Goal: Task Accomplishment & Management: Complete application form

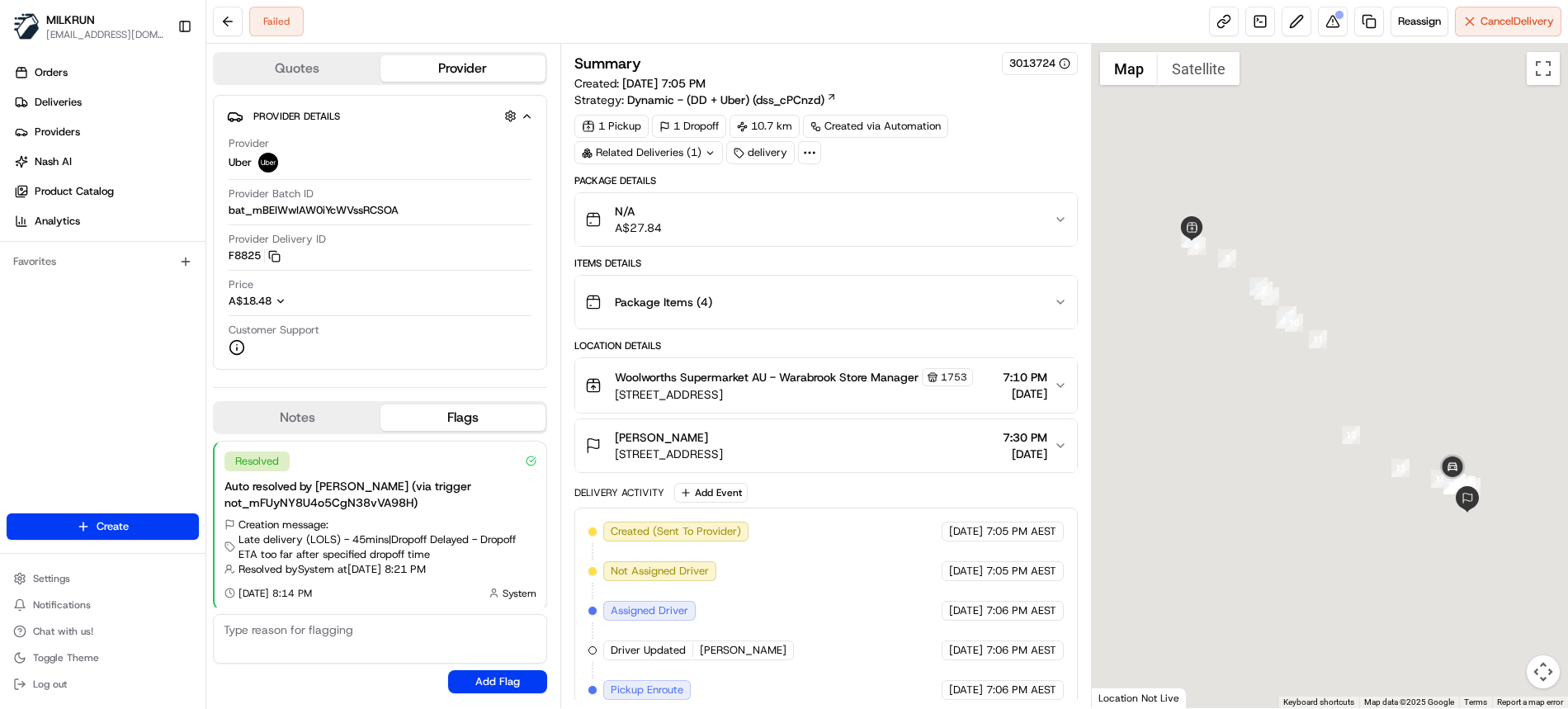
scroll to position [4, 0]
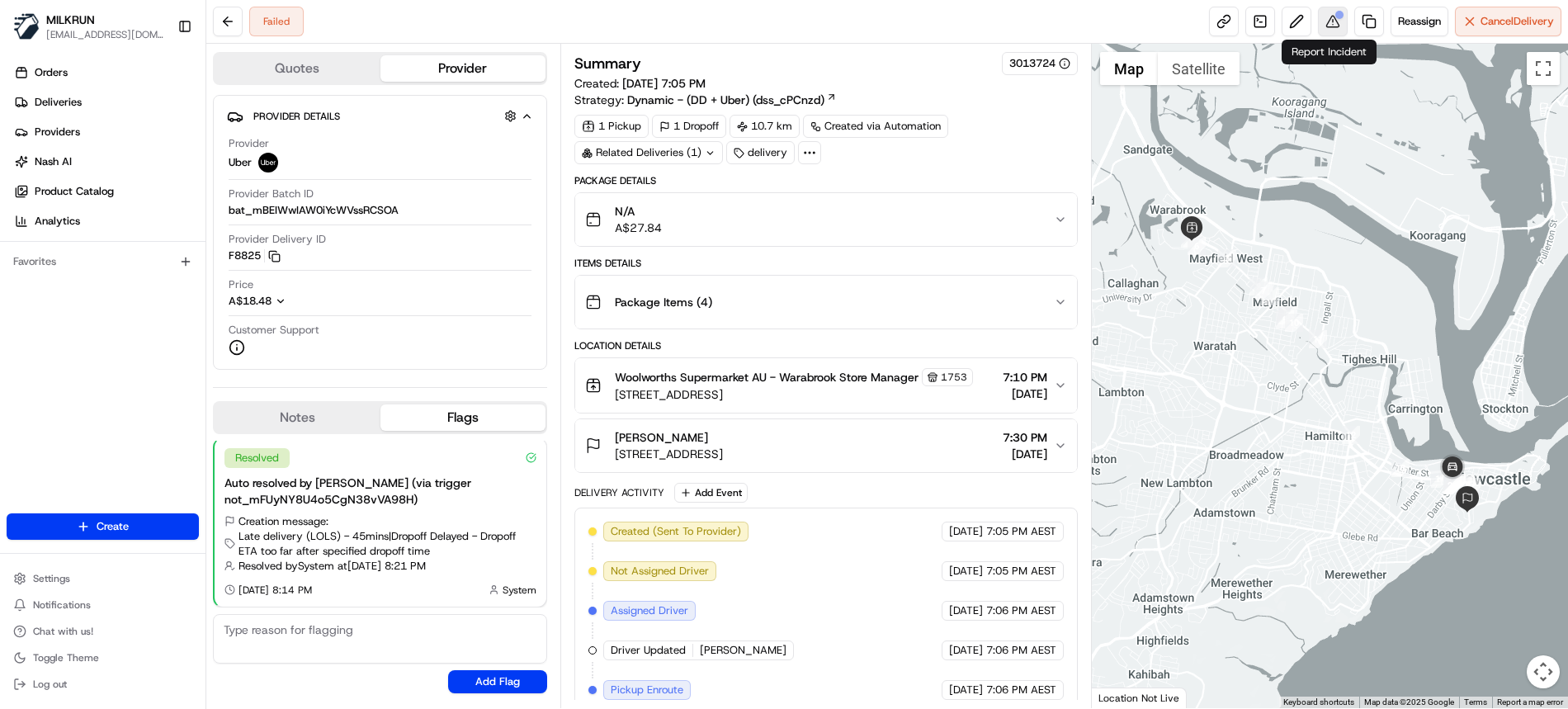
click at [1329, 25] on button at bounding box center [1332, 21] width 30 height 30
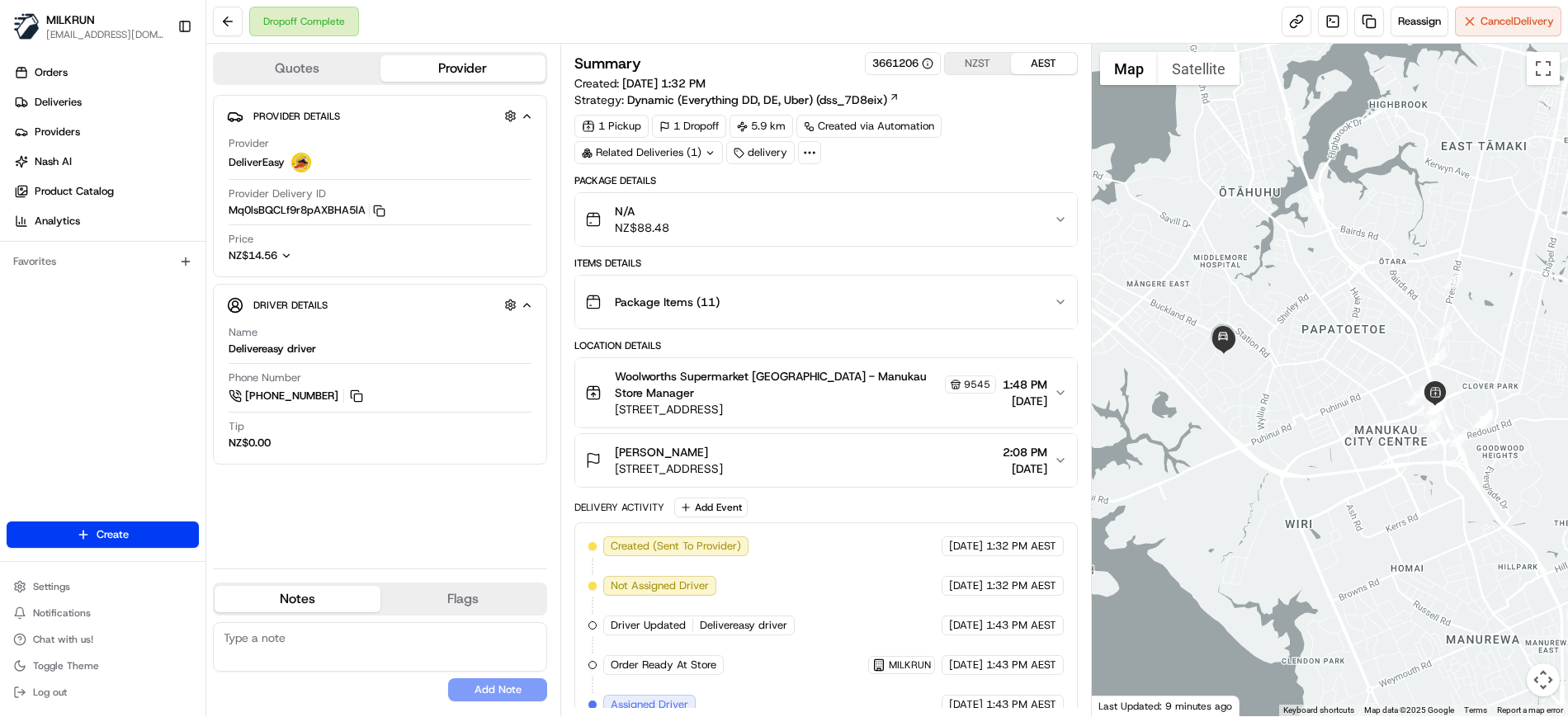
click at [1201, 222] on div at bounding box center [1330, 380] width 477 height 673
click at [925, 212] on div "N/A NZ$88.48" at bounding box center [819, 219] width 468 height 33
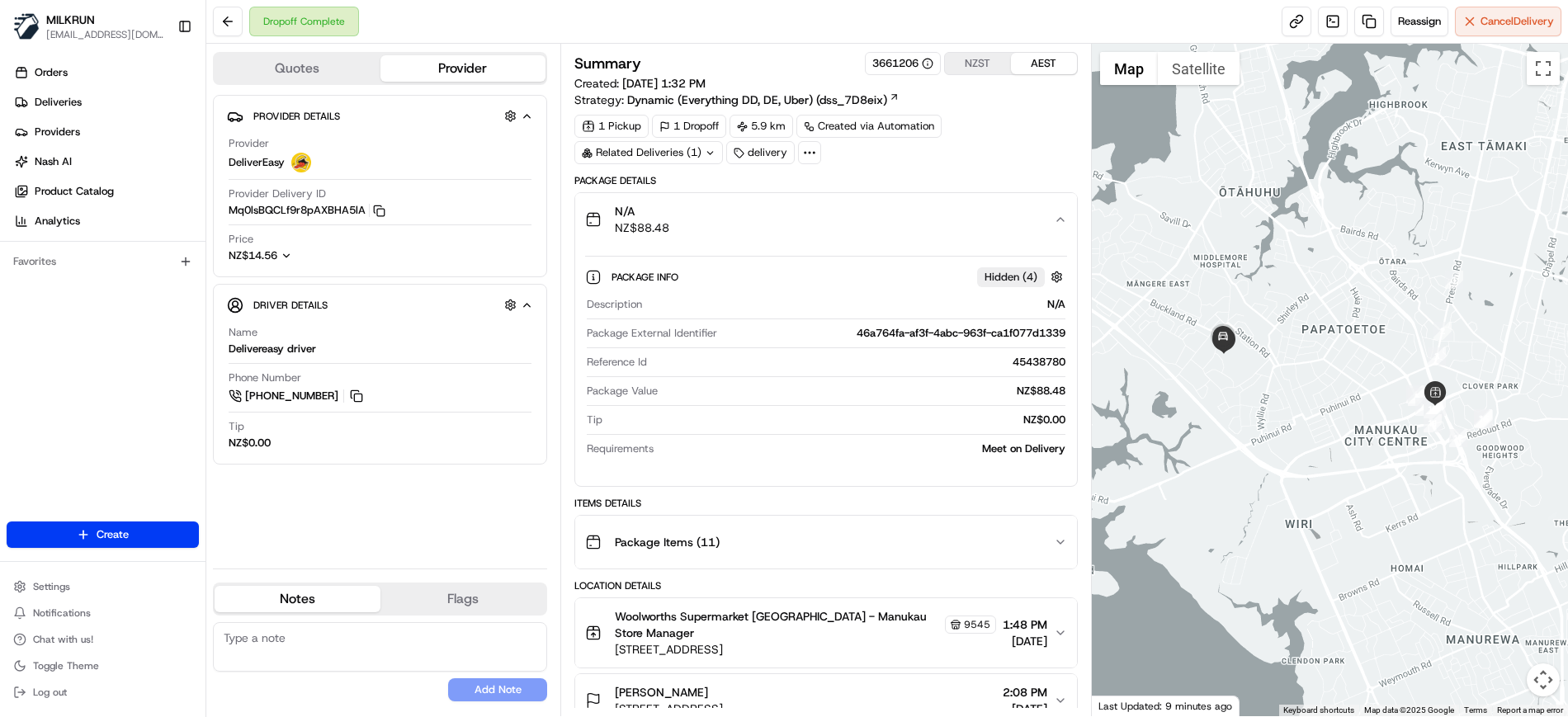
click at [925, 212] on div "N/A NZ$88.48" at bounding box center [819, 219] width 468 height 33
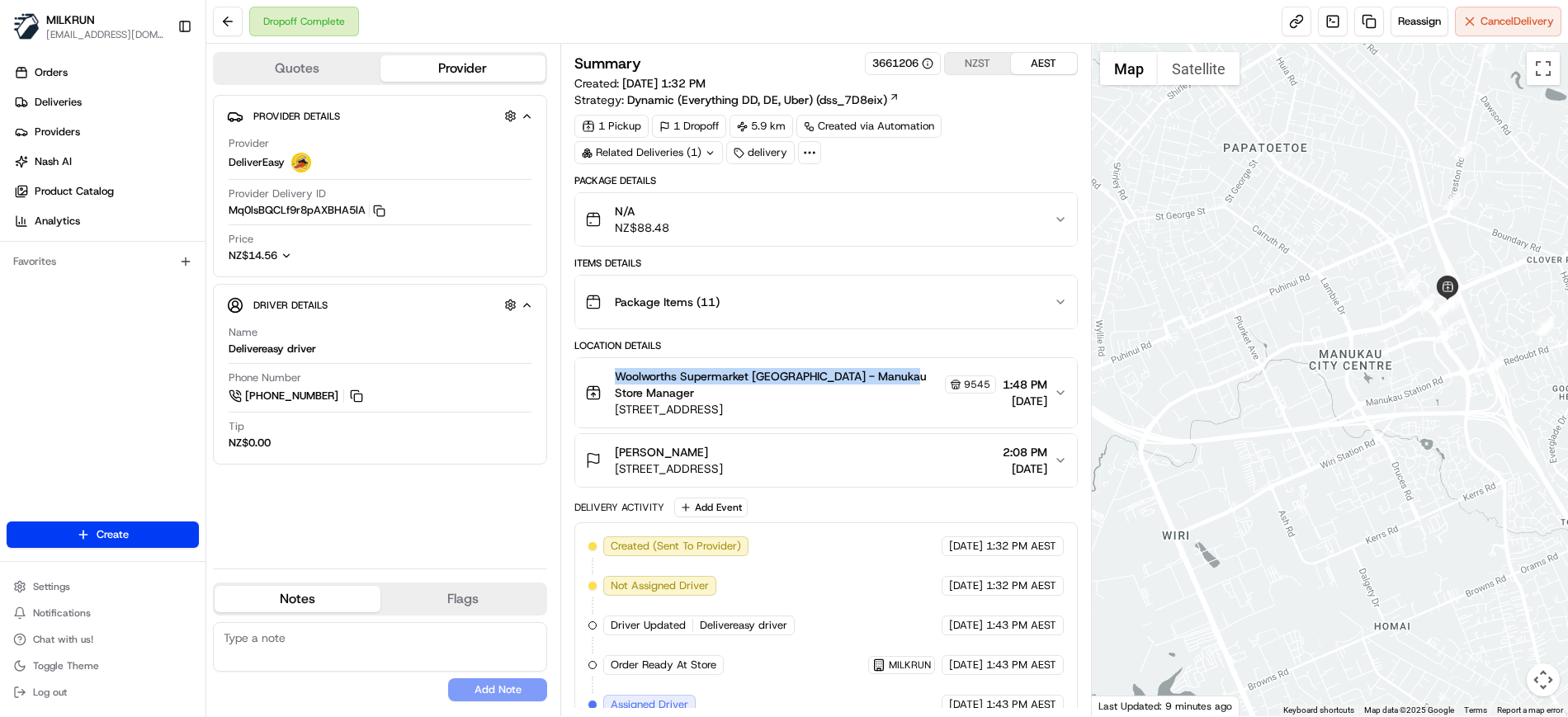
drag, startPoint x: 648, startPoint y: 381, endPoint x: 908, endPoint y: 385, distance: 260.0
click at [908, 385] on div "Woolworths Supermarket NZ - Manukau Store Manager 9545 652 Great South Rd, Auck…" at bounding box center [805, 393] width 382 height 50
copy span "Woolworths Supermarket [GEOGRAPHIC_DATA] - Manukau Store Manager"
click at [985, 64] on button "NZST" at bounding box center [977, 64] width 66 height 21
click at [1340, 277] on div at bounding box center [1330, 380] width 477 height 673
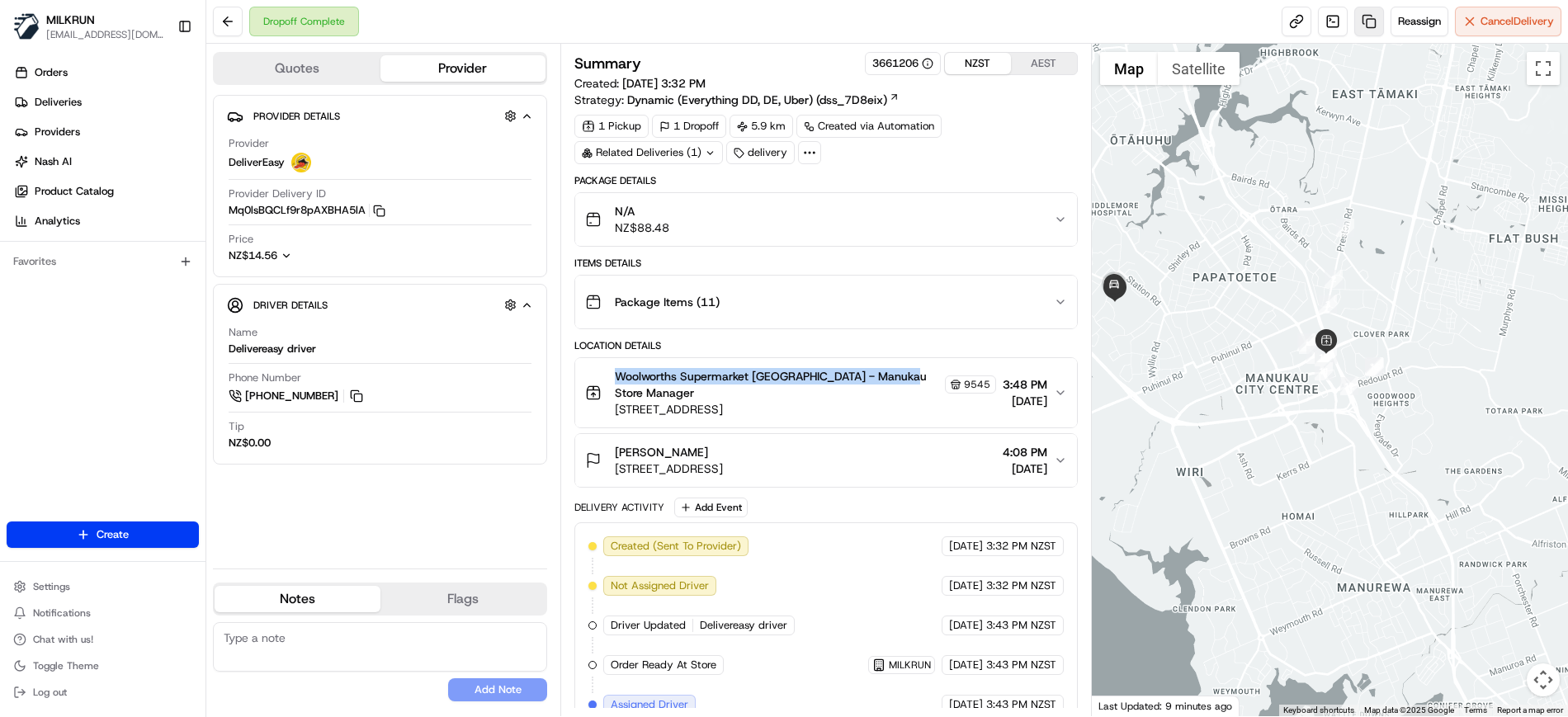
click at [1363, 19] on link at bounding box center [1369, 21] width 30 height 30
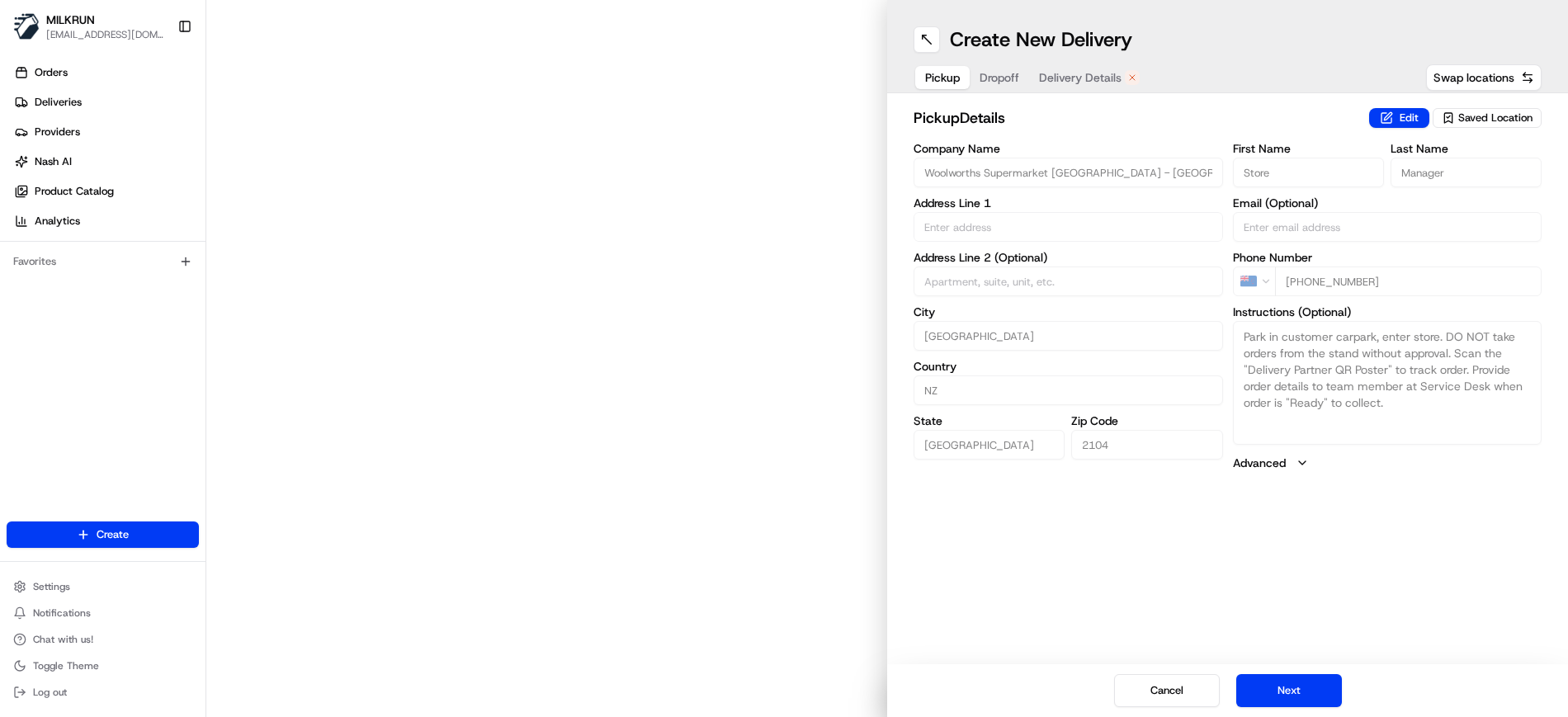
type input "[STREET_ADDRESS]"
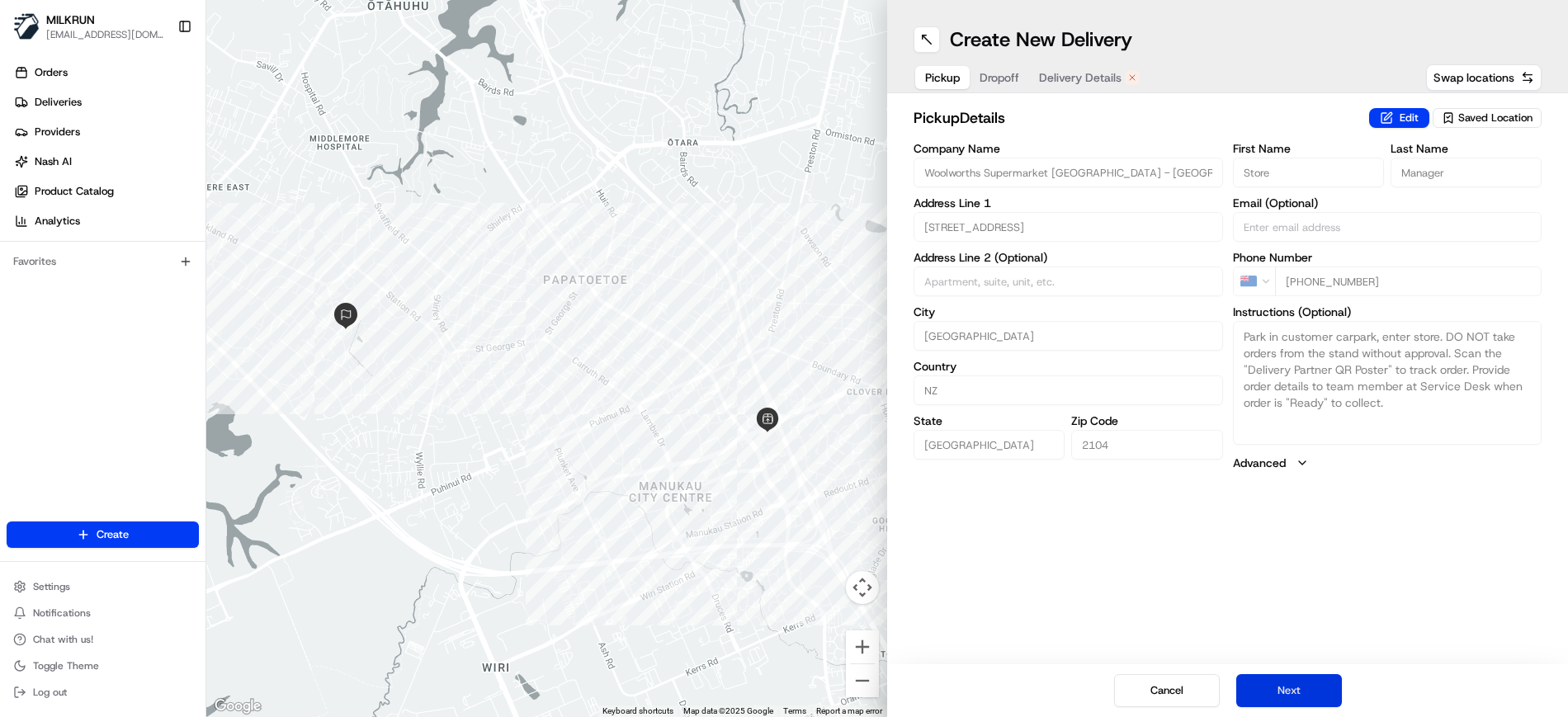
click at [1272, 674] on button "Next" at bounding box center [1288, 690] width 105 height 33
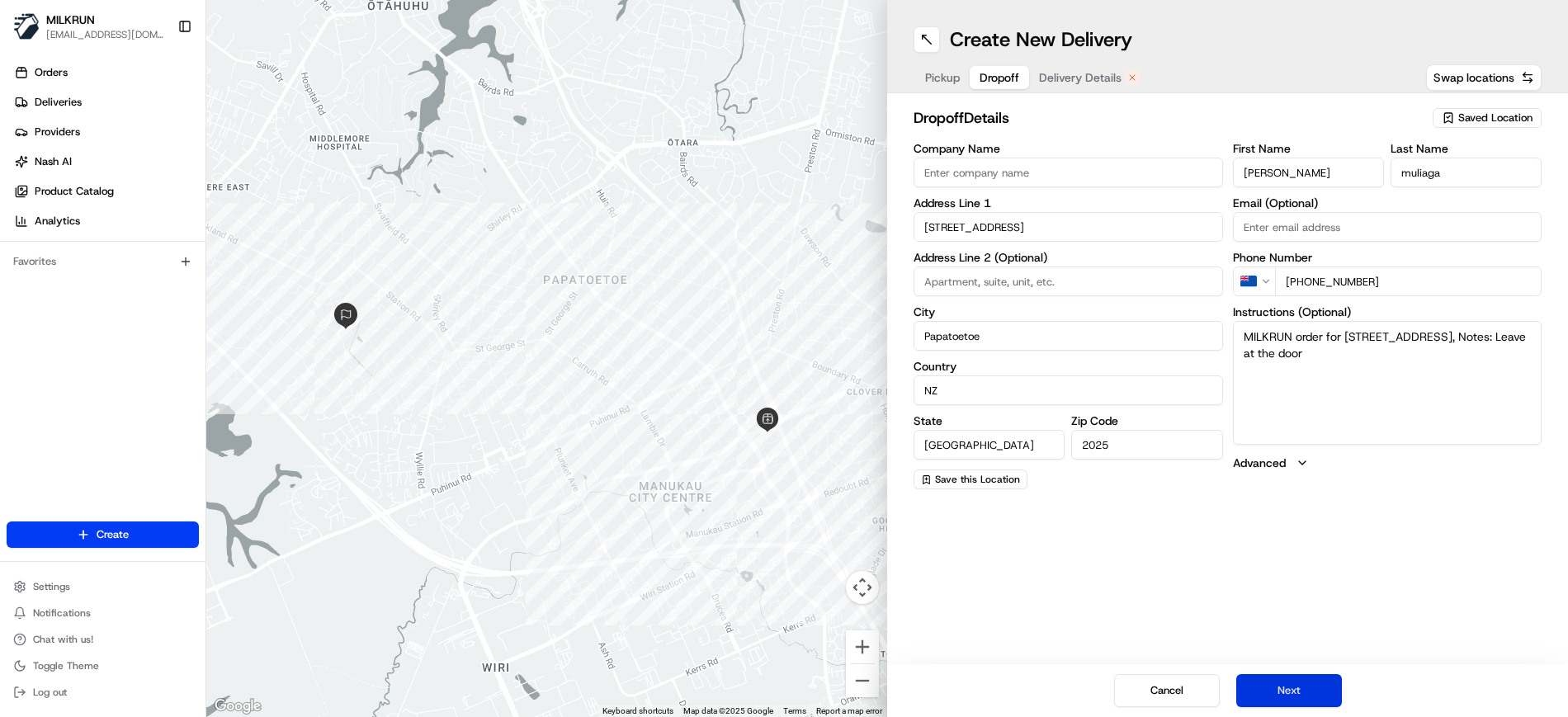
click at [1290, 685] on button "Next" at bounding box center [1288, 690] width 105 height 33
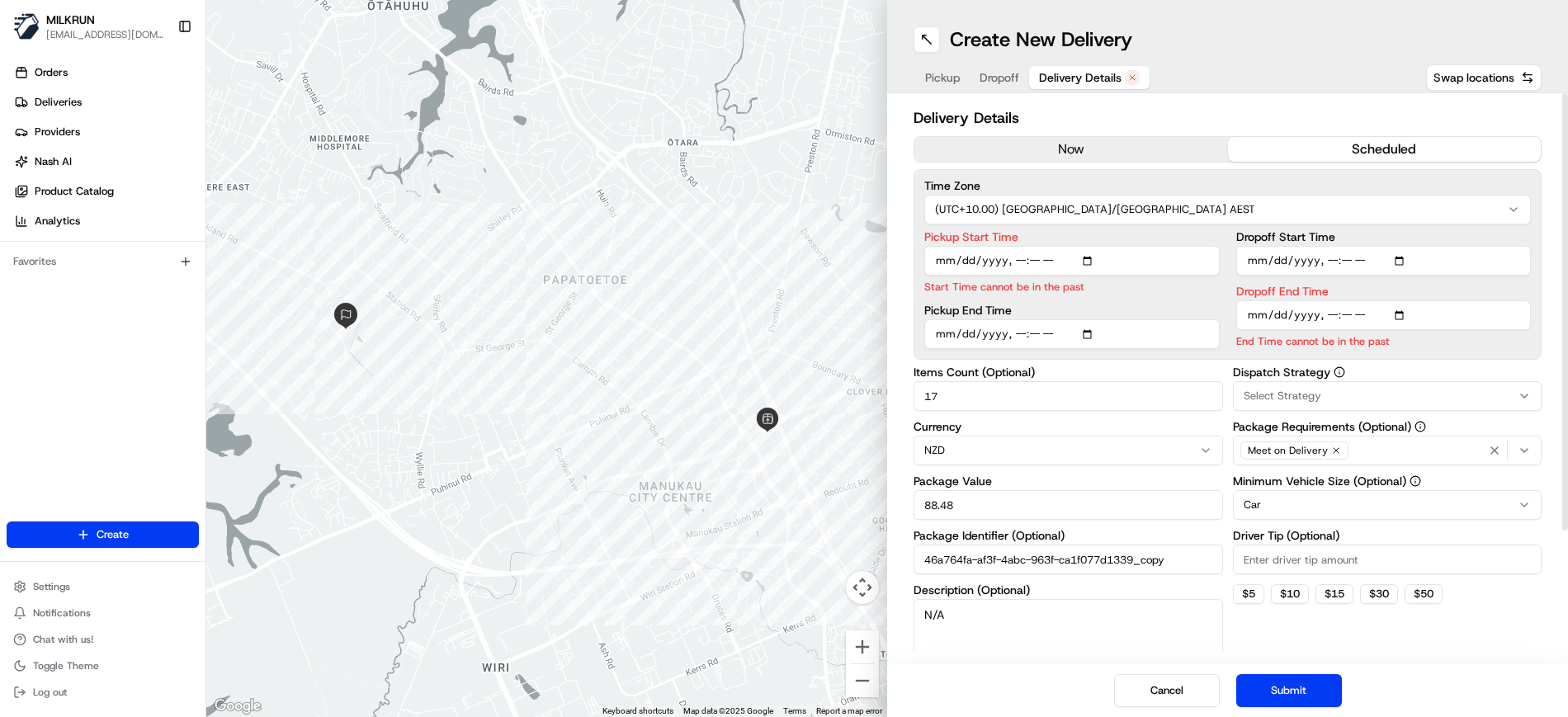
click at [1085, 142] on button "now" at bounding box center [1071, 150] width 313 height 25
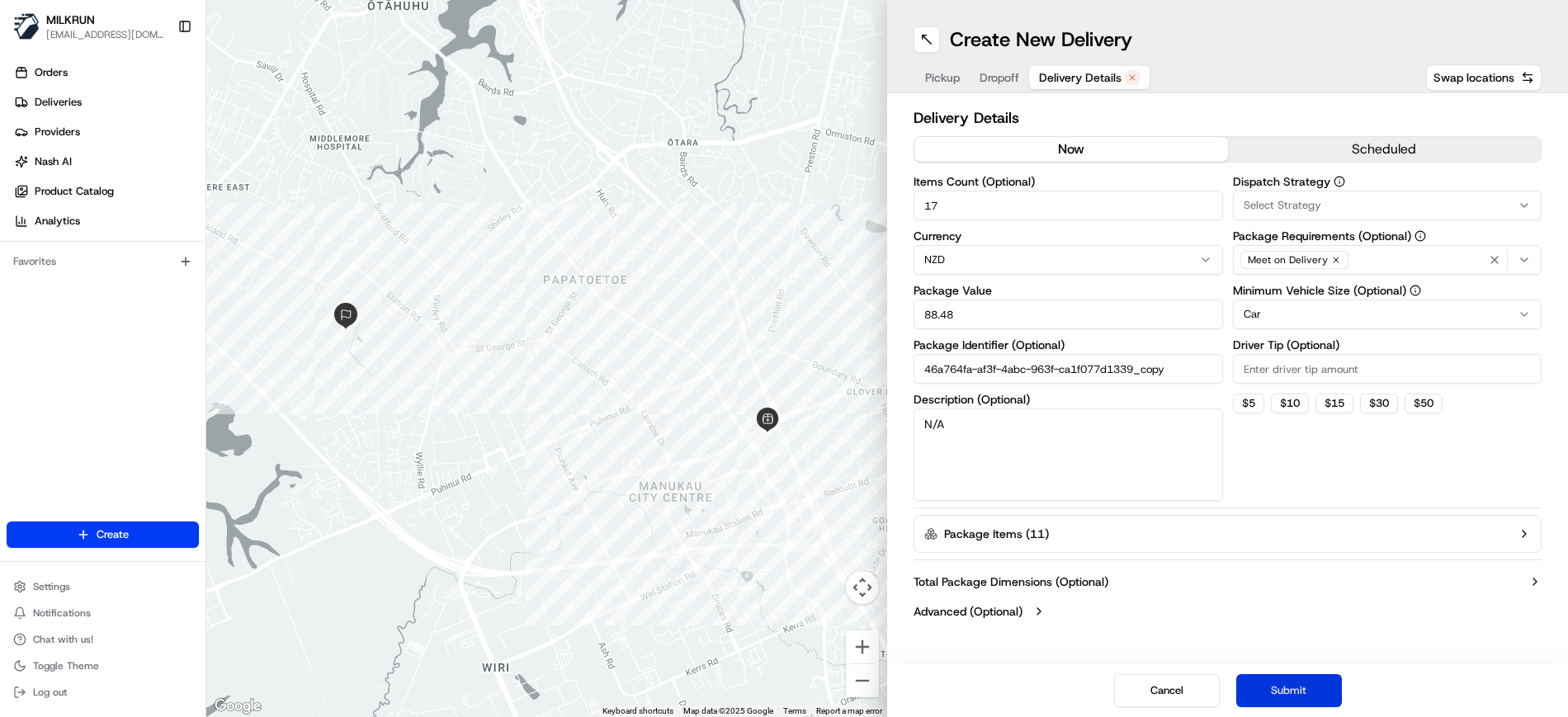
click at [1290, 688] on button "Submit" at bounding box center [1288, 690] width 105 height 33
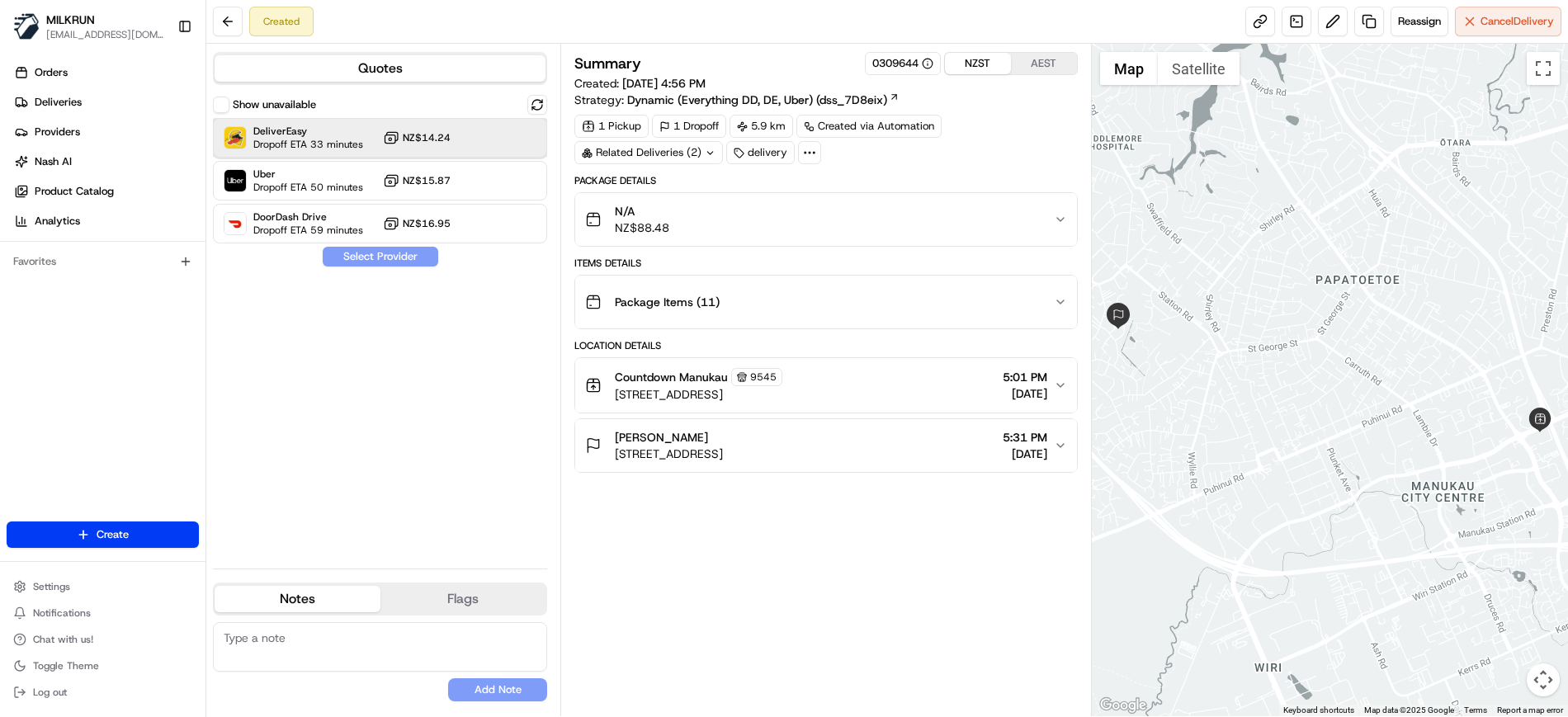
click at [467, 129] on div "DeliverEasy Dropoff ETA 33 minutes NZ$14.24" at bounding box center [379, 137] width 334 height 40
click at [400, 264] on button "Assign Provider" at bounding box center [380, 257] width 117 height 19
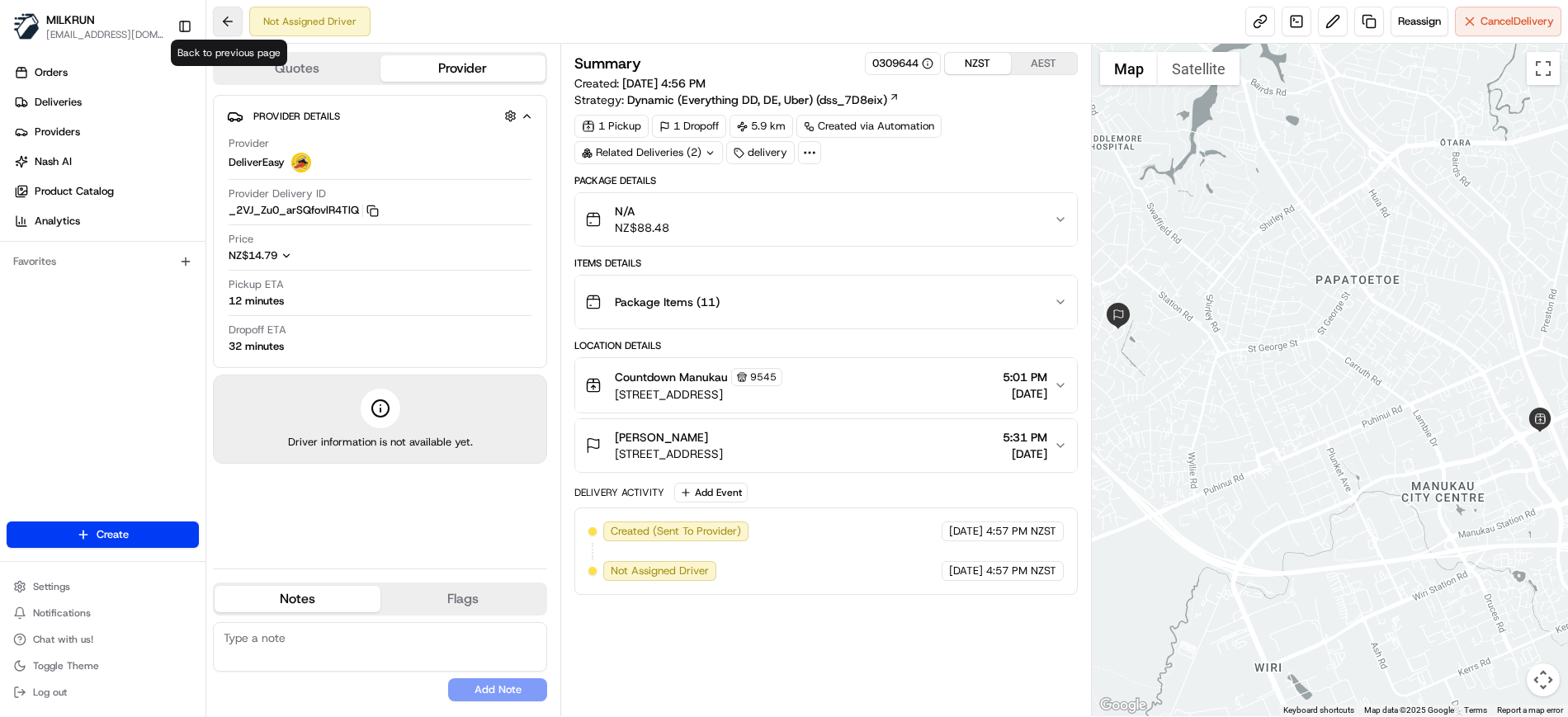
click at [228, 20] on button at bounding box center [228, 21] width 30 height 30
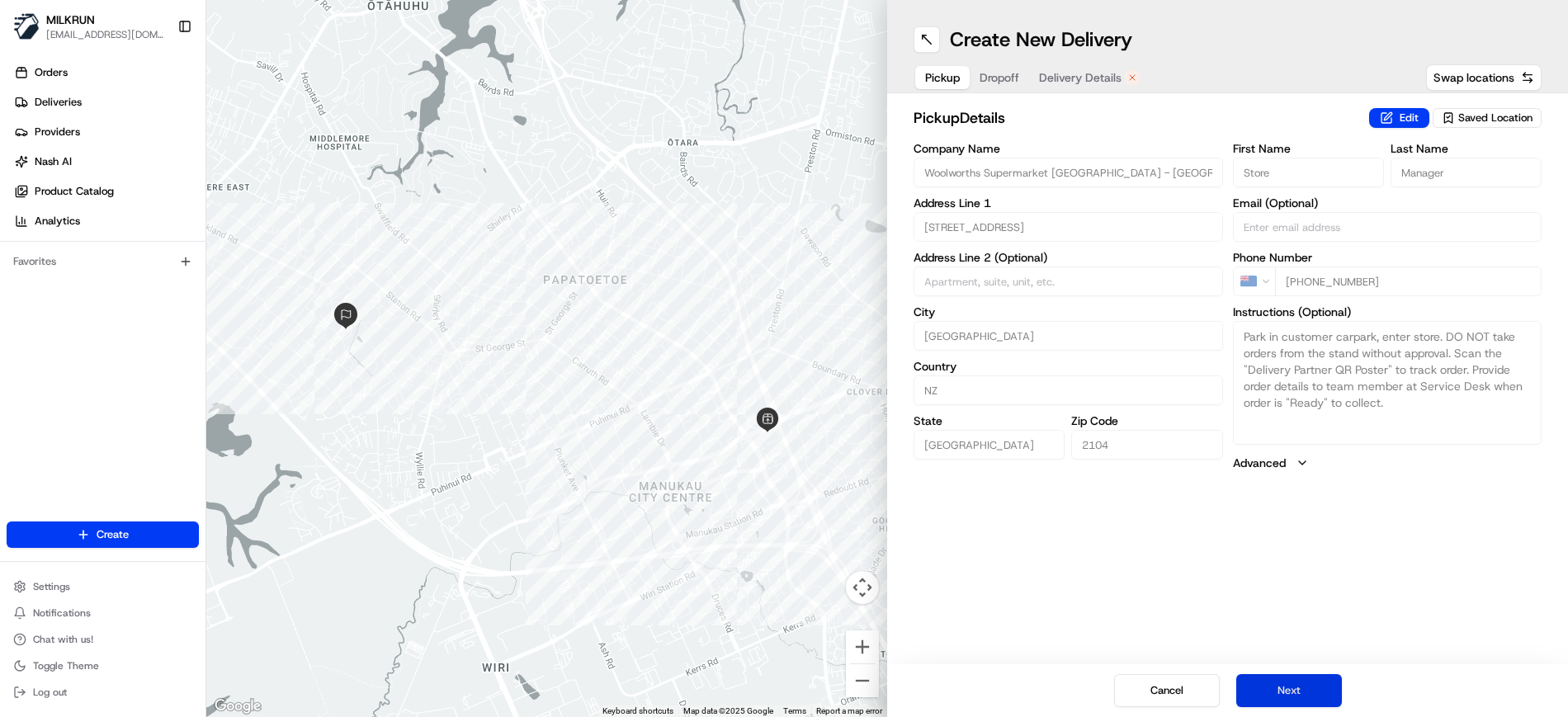
click at [1286, 696] on button "Next" at bounding box center [1288, 690] width 105 height 33
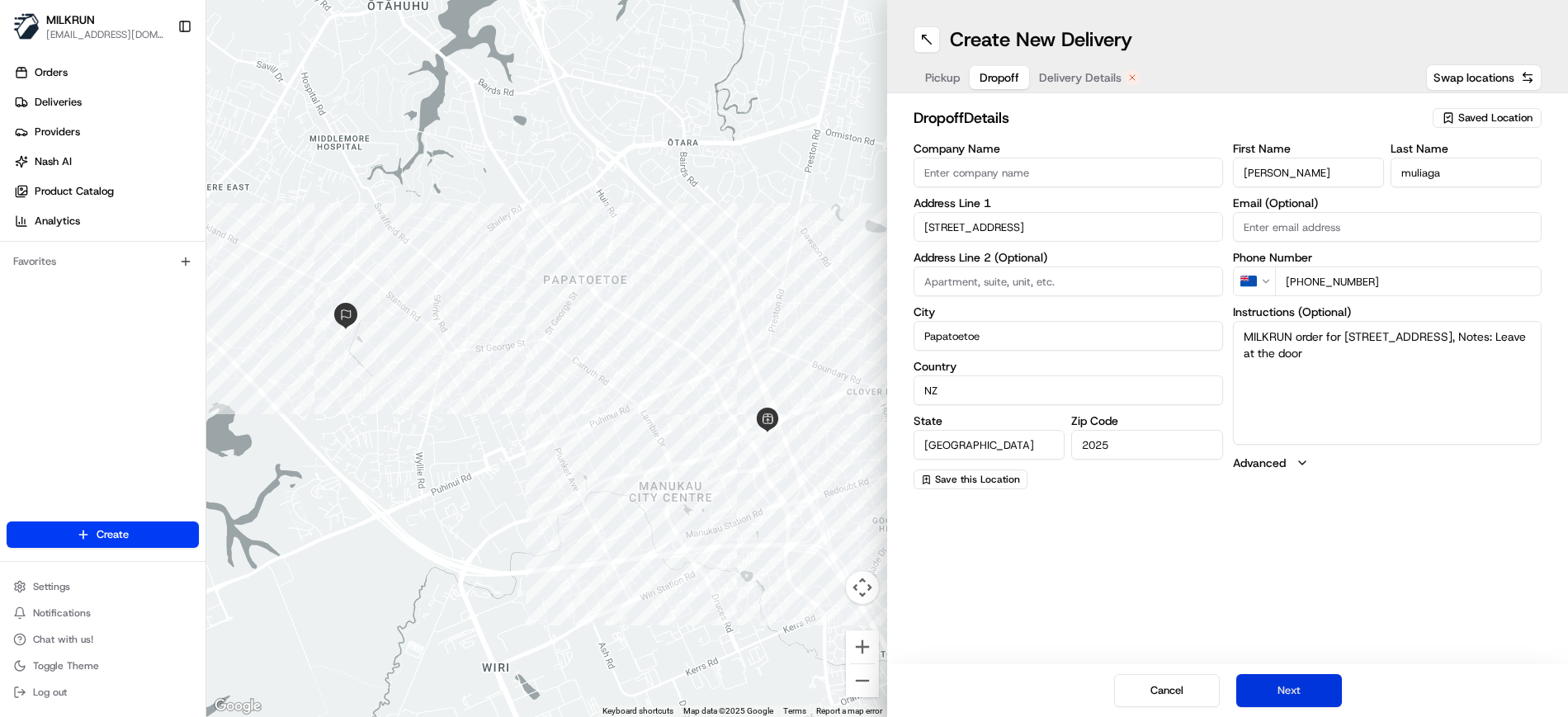
click at [1286, 696] on button "Next" at bounding box center [1288, 690] width 105 height 33
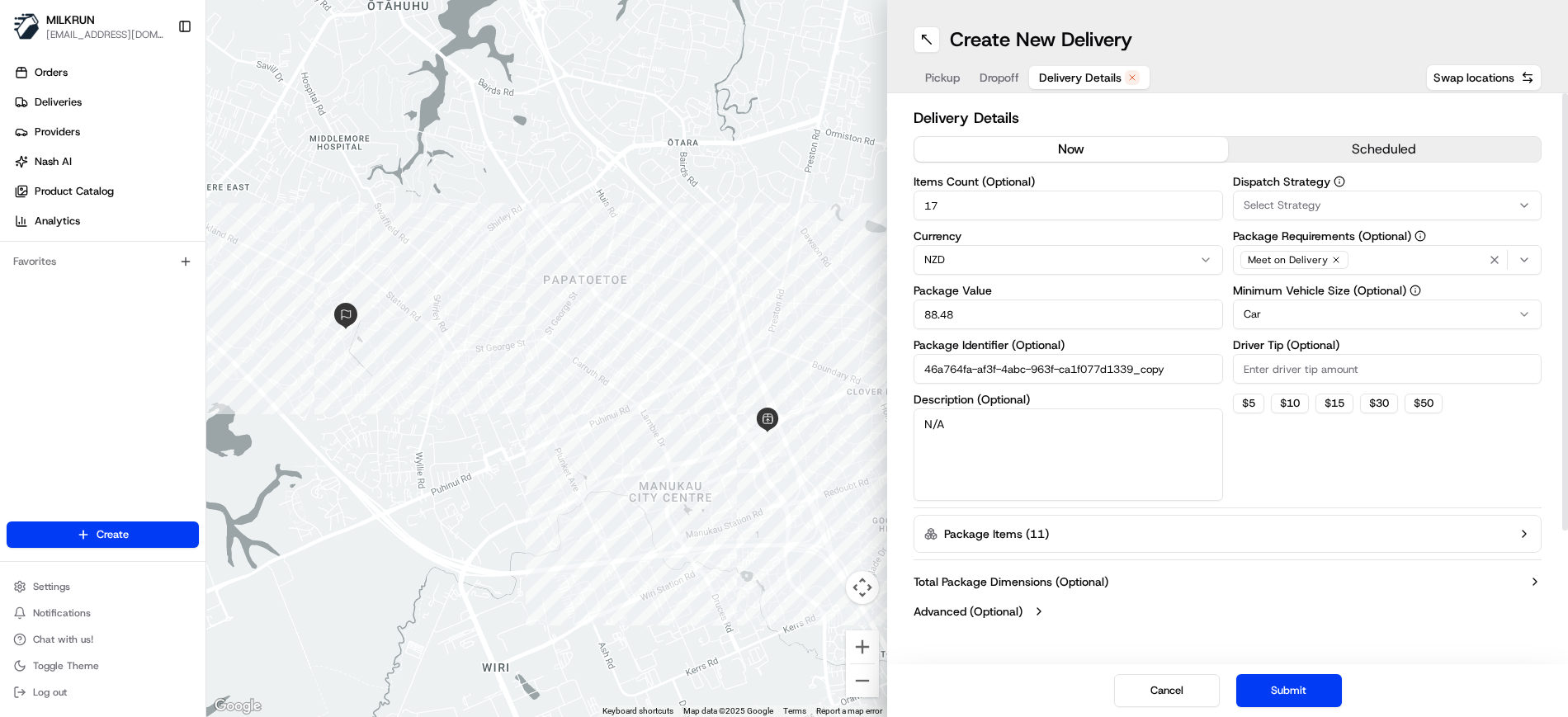
click at [1086, 143] on button "now" at bounding box center [1071, 150] width 313 height 25
click at [1308, 693] on button "Submit" at bounding box center [1288, 690] width 105 height 33
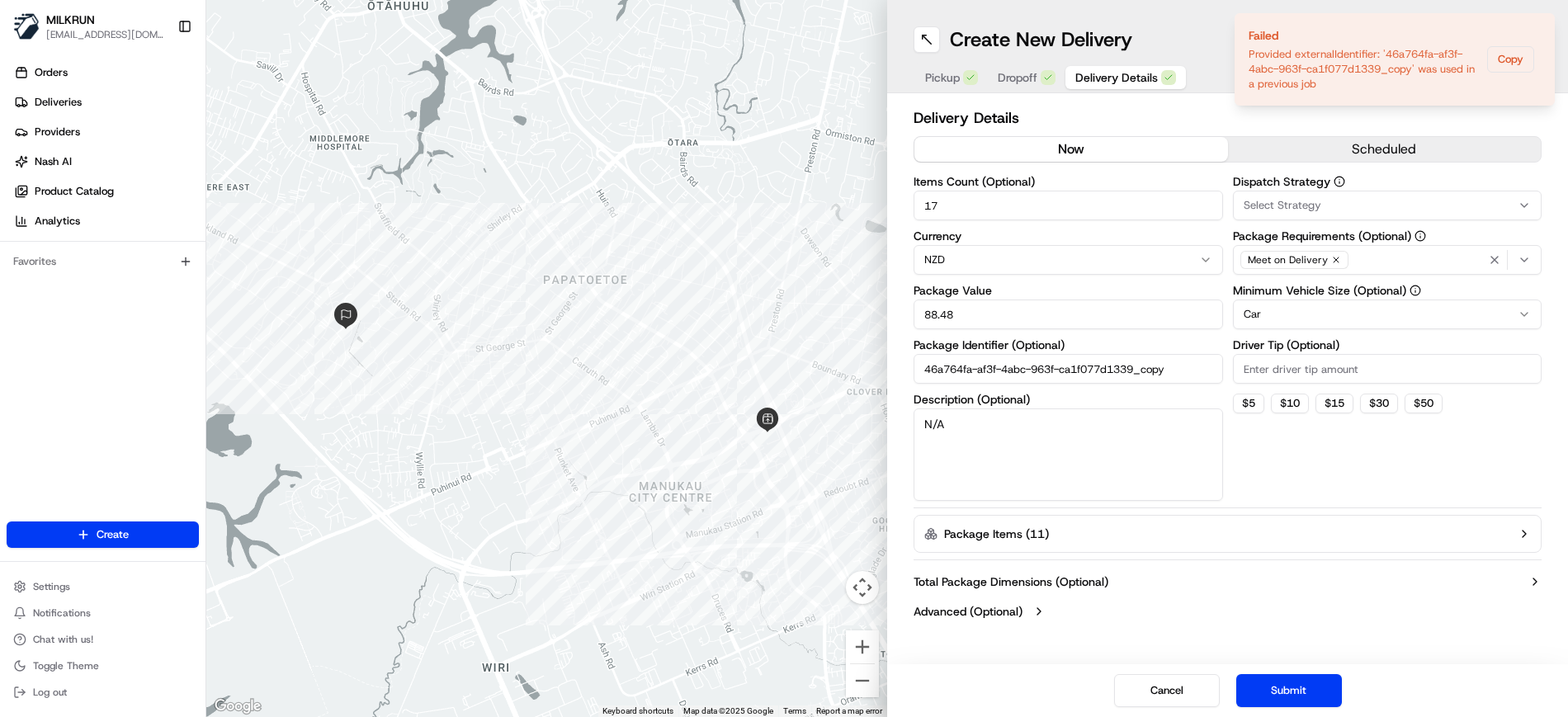
click at [1186, 369] on input "46a764fa-af3f-4abc-963f-ca1f077d1339_copy" at bounding box center [1068, 369] width 309 height 30
click at [514, 514] on div at bounding box center [546, 358] width 681 height 717
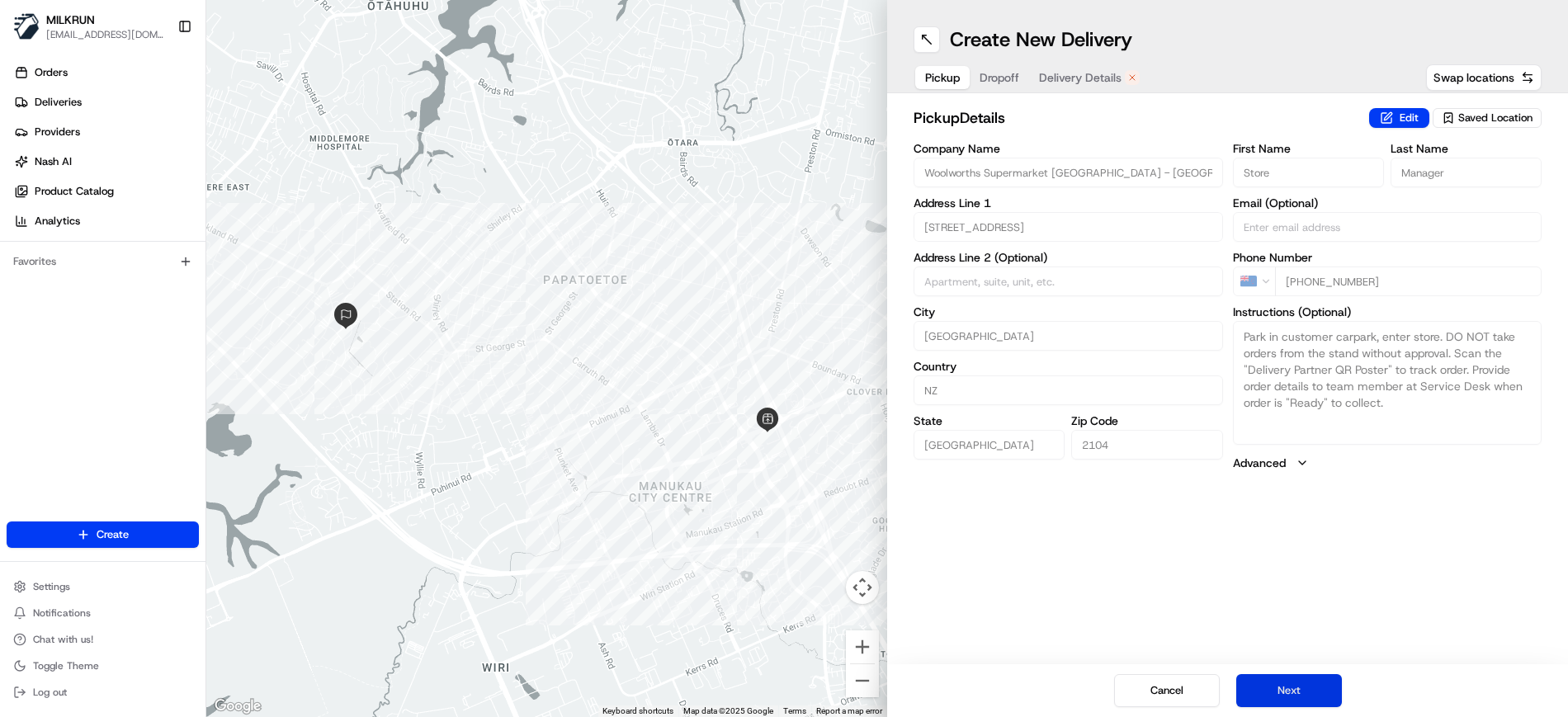
click at [1309, 698] on button "Next" at bounding box center [1288, 690] width 105 height 33
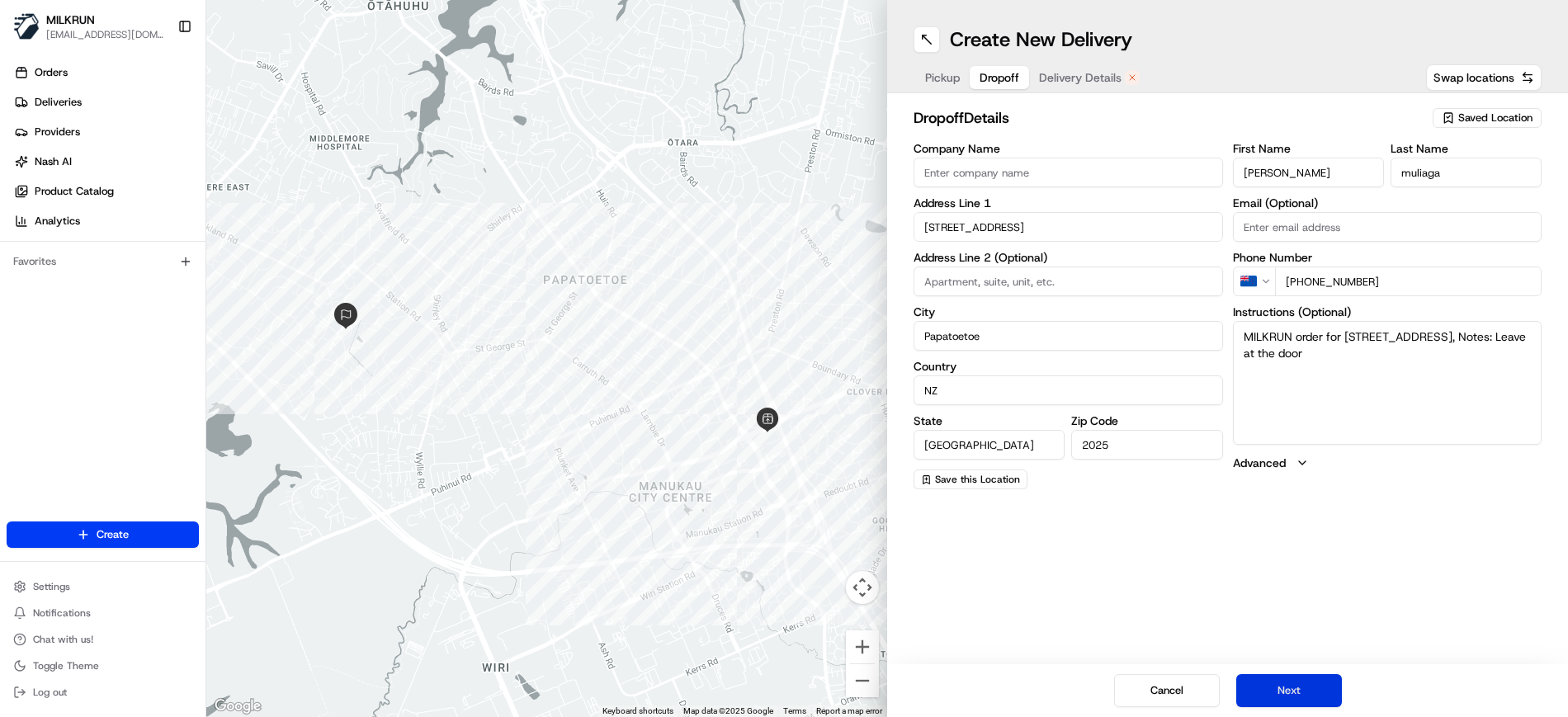
click at [1309, 698] on button "Next" at bounding box center [1288, 690] width 105 height 33
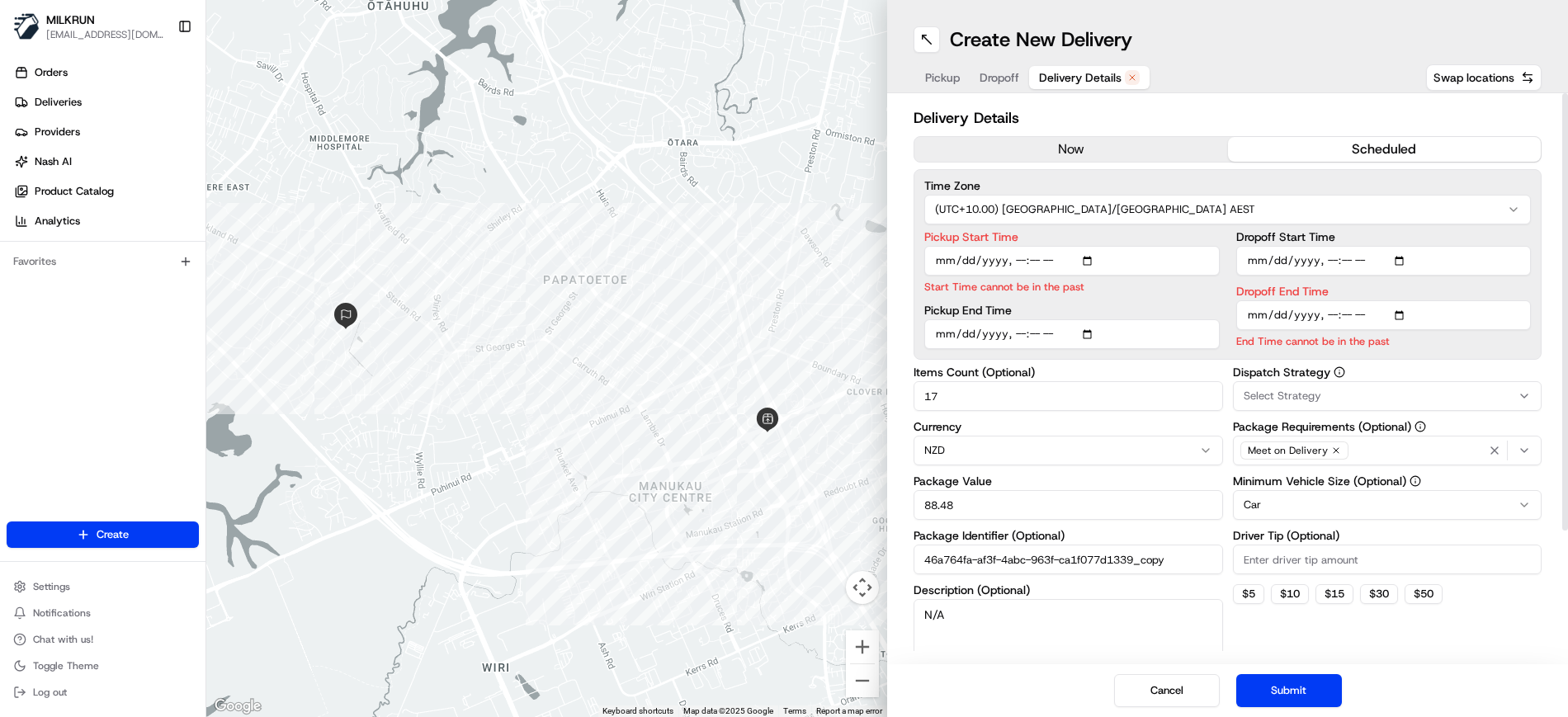
click at [1066, 140] on button "now" at bounding box center [1071, 150] width 313 height 25
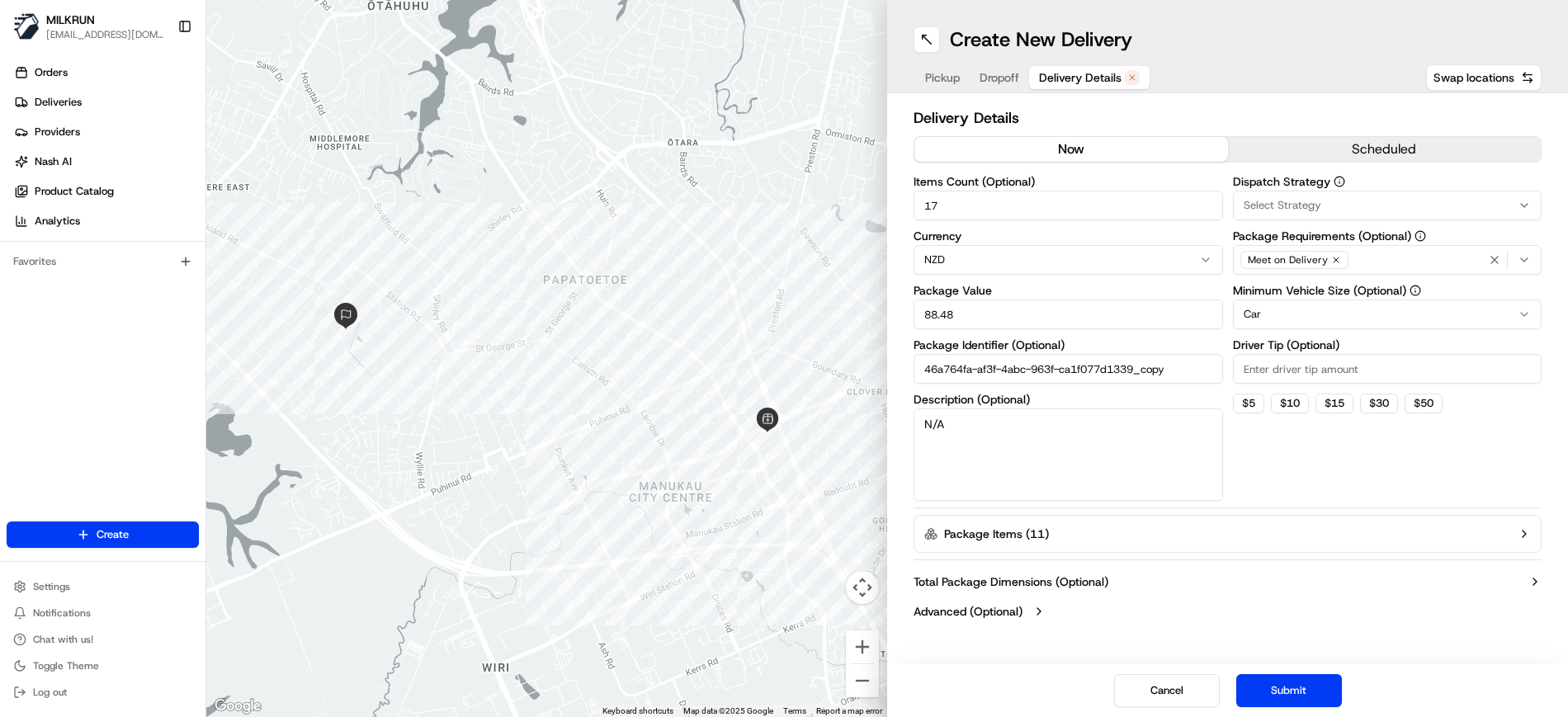
click at [1173, 370] on input "46a764fa-af3f-4abc-963f-ca1f077d1339_copy" at bounding box center [1068, 369] width 309 height 30
type input "46a764fa-af3f-4abc-963f-ca1f077d1339_copy1"
click at [1300, 686] on button "Submit" at bounding box center [1288, 690] width 105 height 33
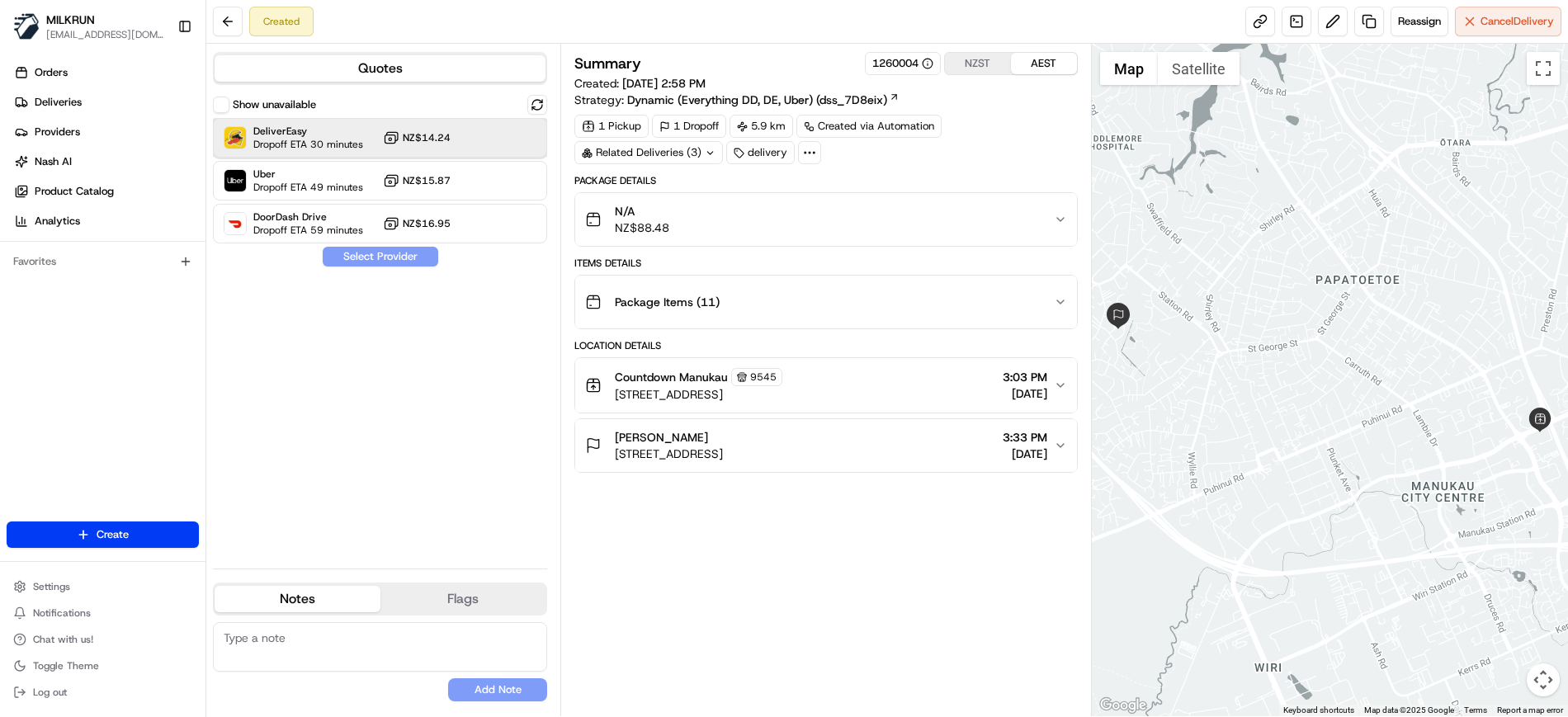
click at [344, 138] on span "Dropoff ETA 30 minutes" at bounding box center [308, 144] width 110 height 13
click at [378, 253] on button "Assign Provider" at bounding box center [380, 257] width 117 height 19
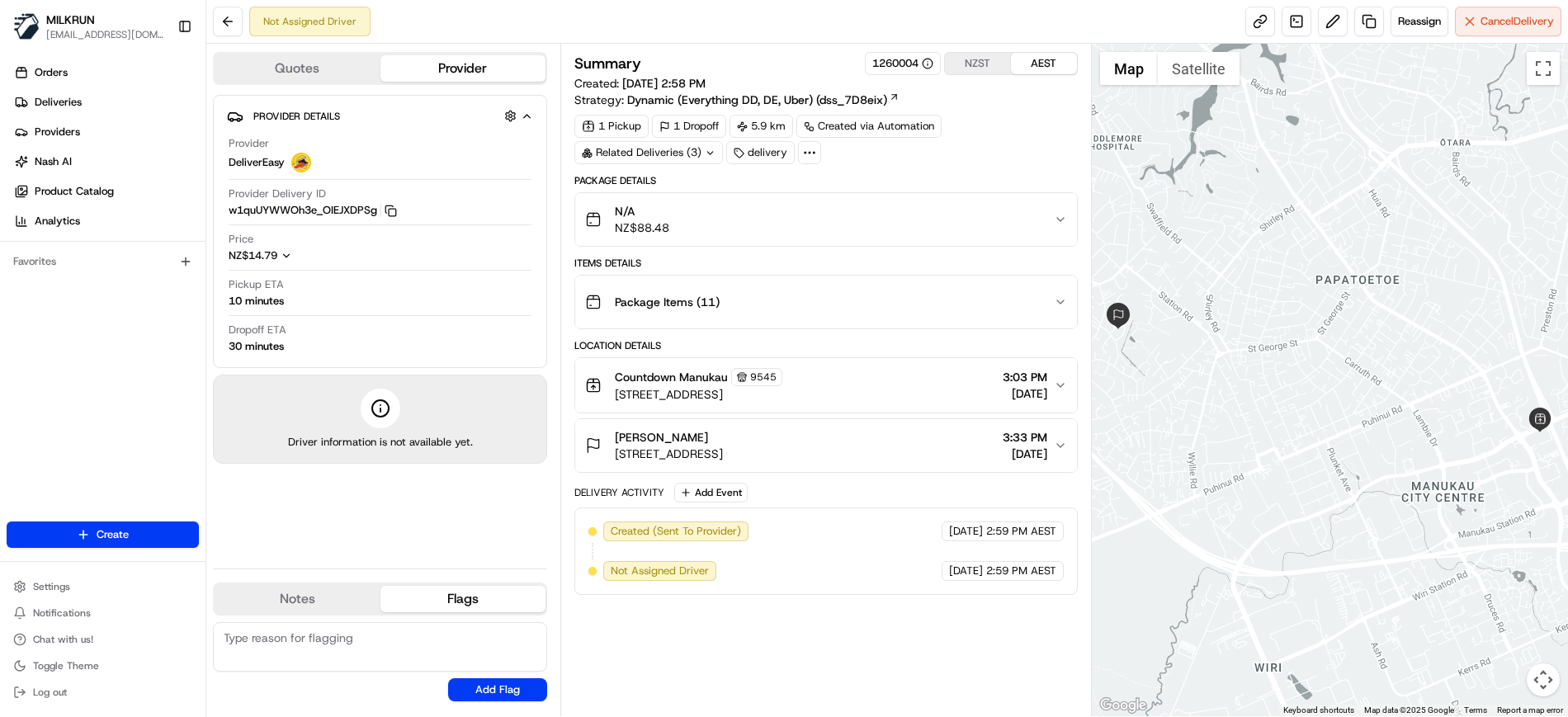
click at [465, 605] on button "Flags" at bounding box center [463, 599] width 166 height 27
click at [282, 600] on button "Notes" at bounding box center [297, 599] width 166 height 27
click at [227, 30] on button at bounding box center [228, 21] width 30 height 30
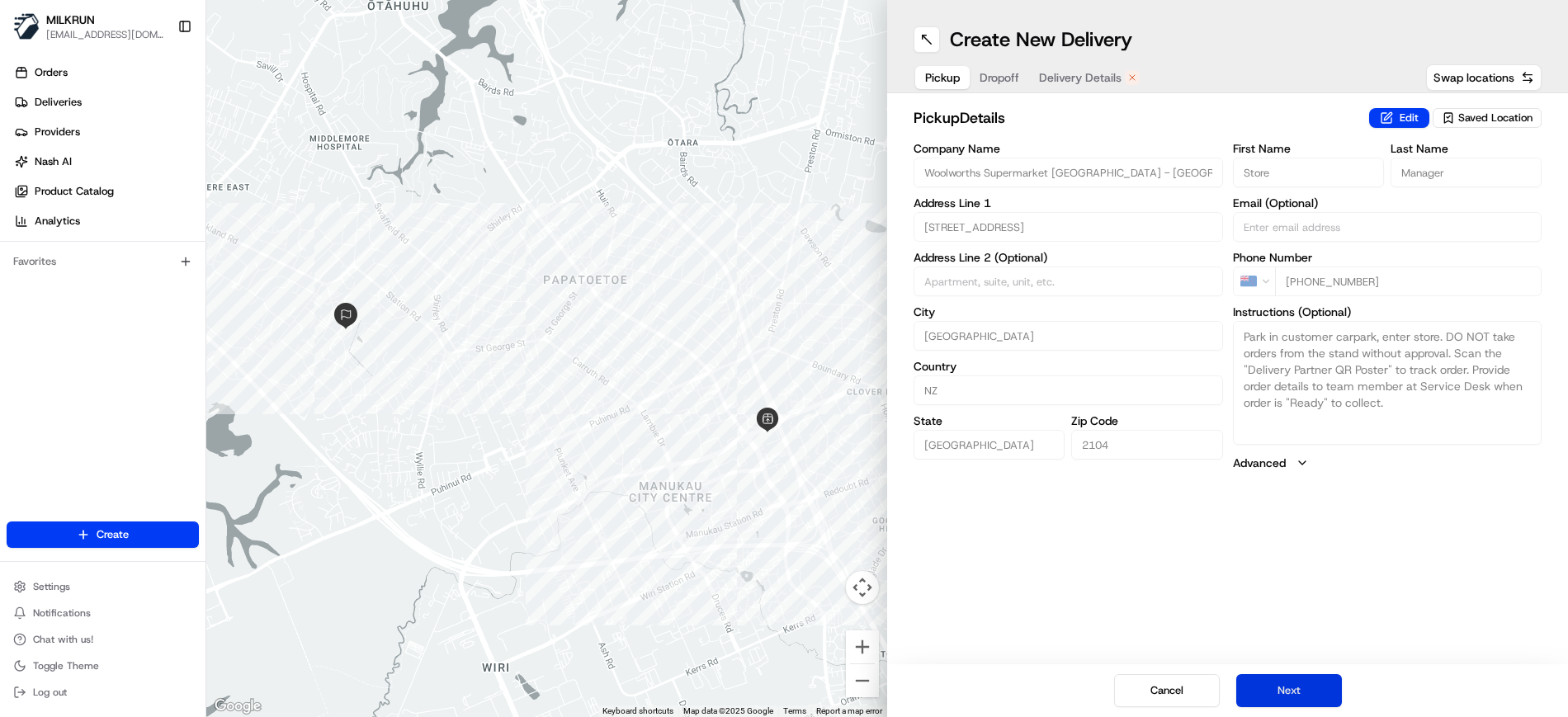
click at [1290, 698] on button "Next" at bounding box center [1288, 690] width 105 height 33
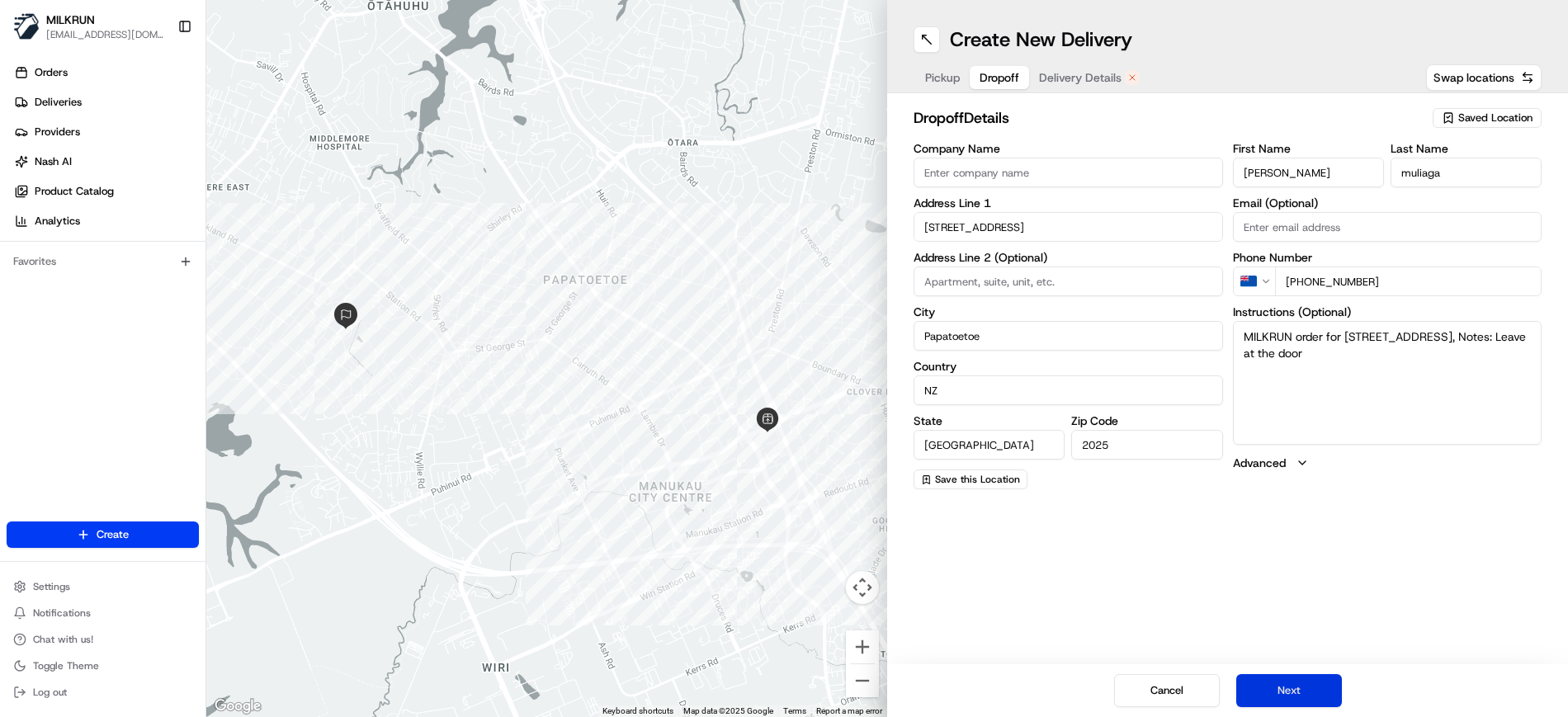
click at [1290, 698] on button "Next" at bounding box center [1288, 690] width 105 height 33
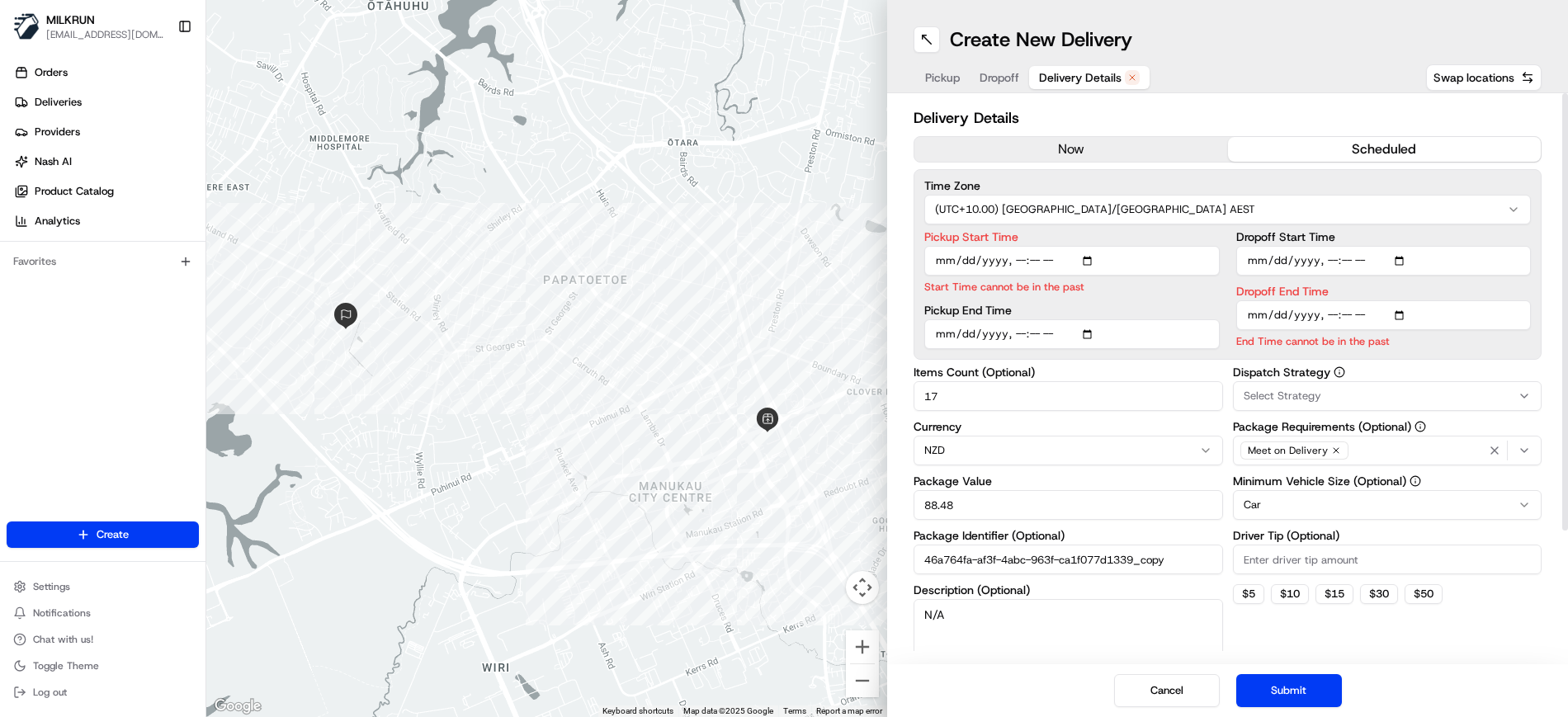
click at [1062, 150] on button "now" at bounding box center [1071, 150] width 313 height 25
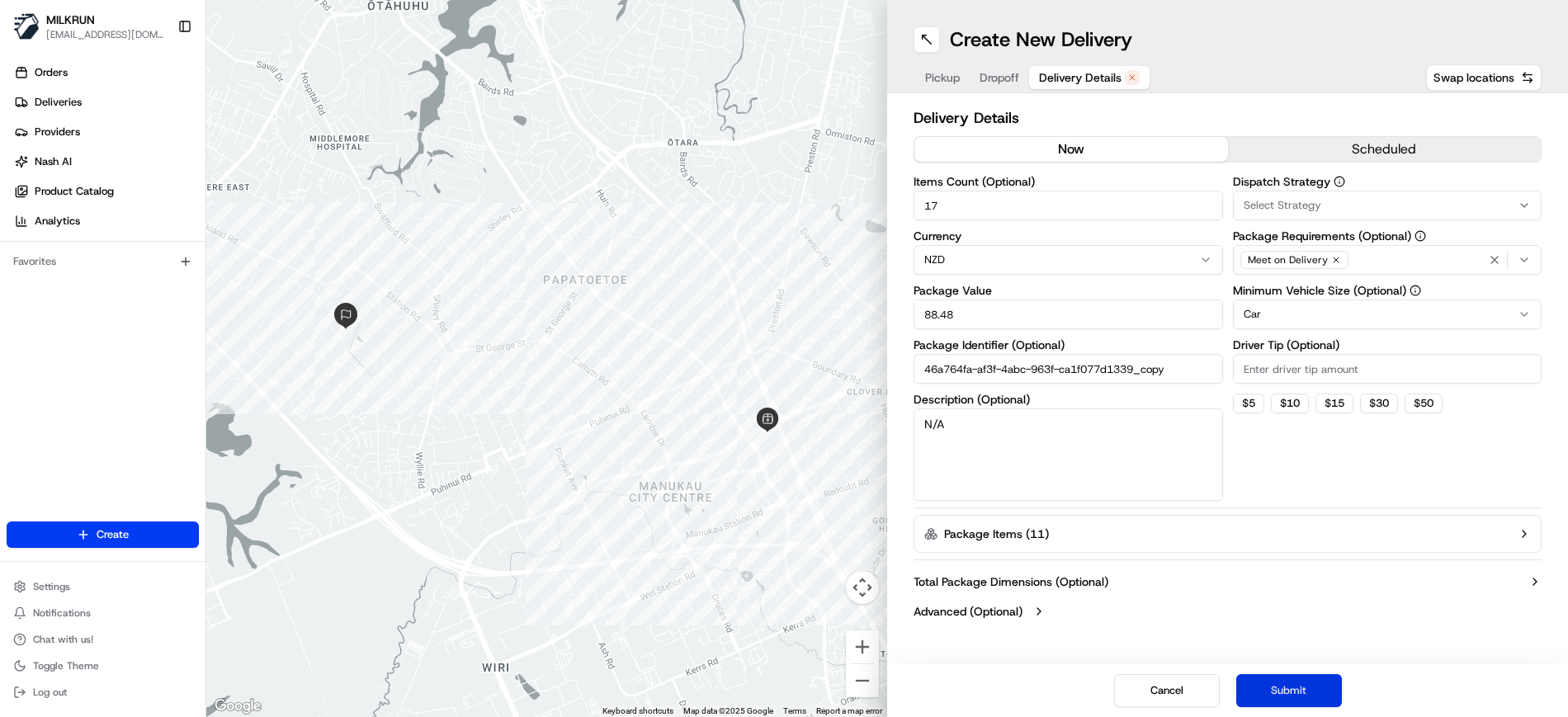
click at [1318, 696] on button "Submit" at bounding box center [1288, 690] width 105 height 33
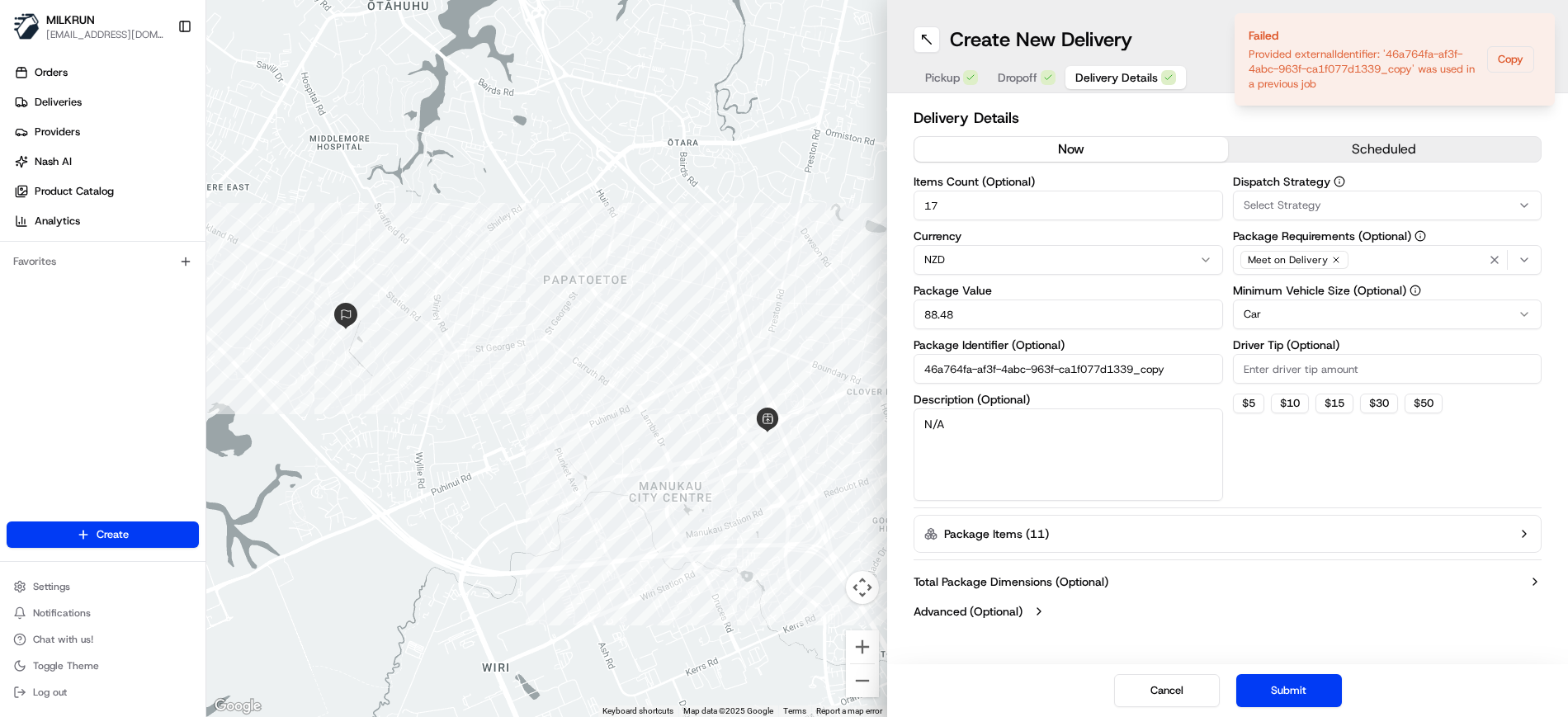
click at [1178, 358] on input "46a764fa-af3f-4abc-963f-ca1f077d1339_copy" at bounding box center [1068, 369] width 309 height 30
type input "46a764fa-af3f-4abc-963f-ca1f077d1339_copy1"
click at [1300, 704] on button "Submit" at bounding box center [1288, 690] width 105 height 33
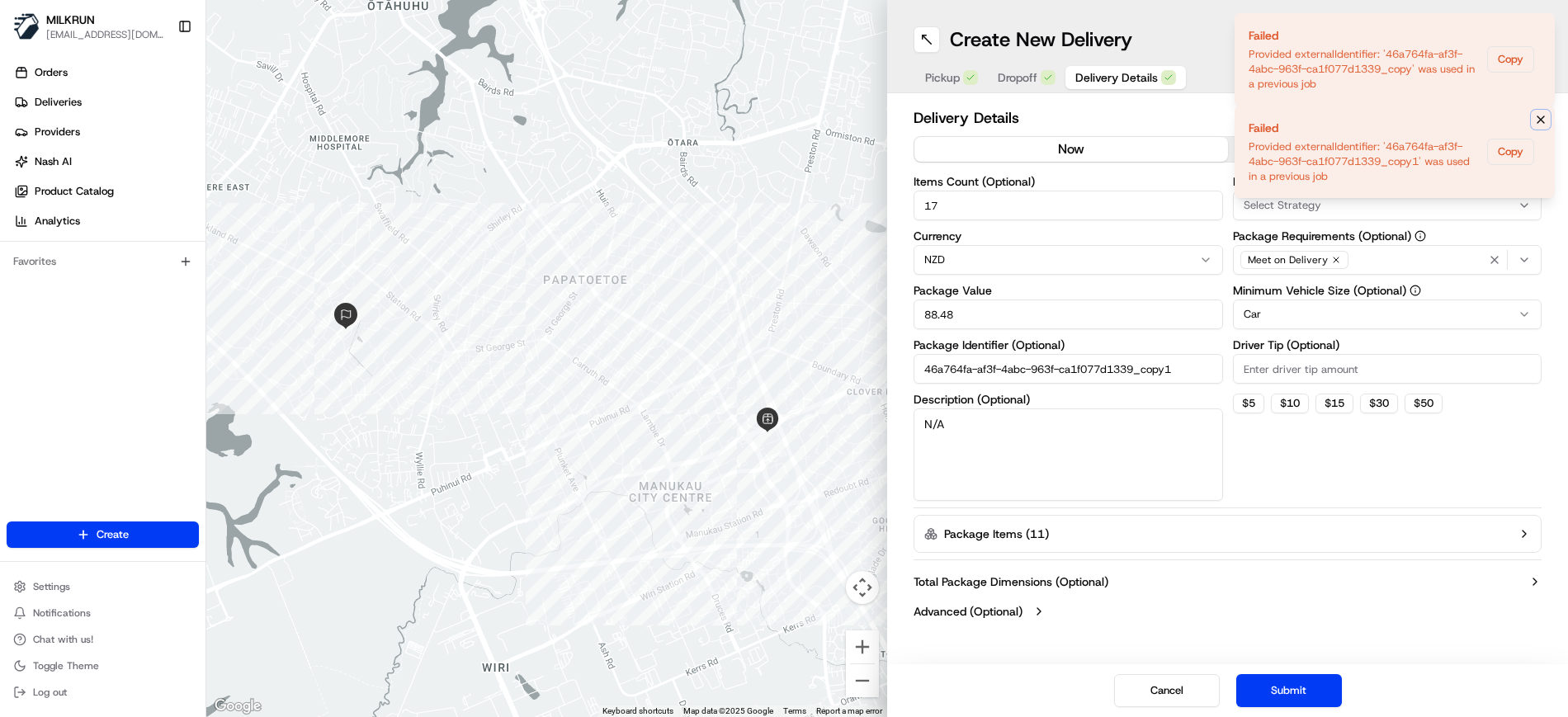
click at [1541, 120] on icon "Notifications (F8)" at bounding box center [1540, 119] width 6 height 6
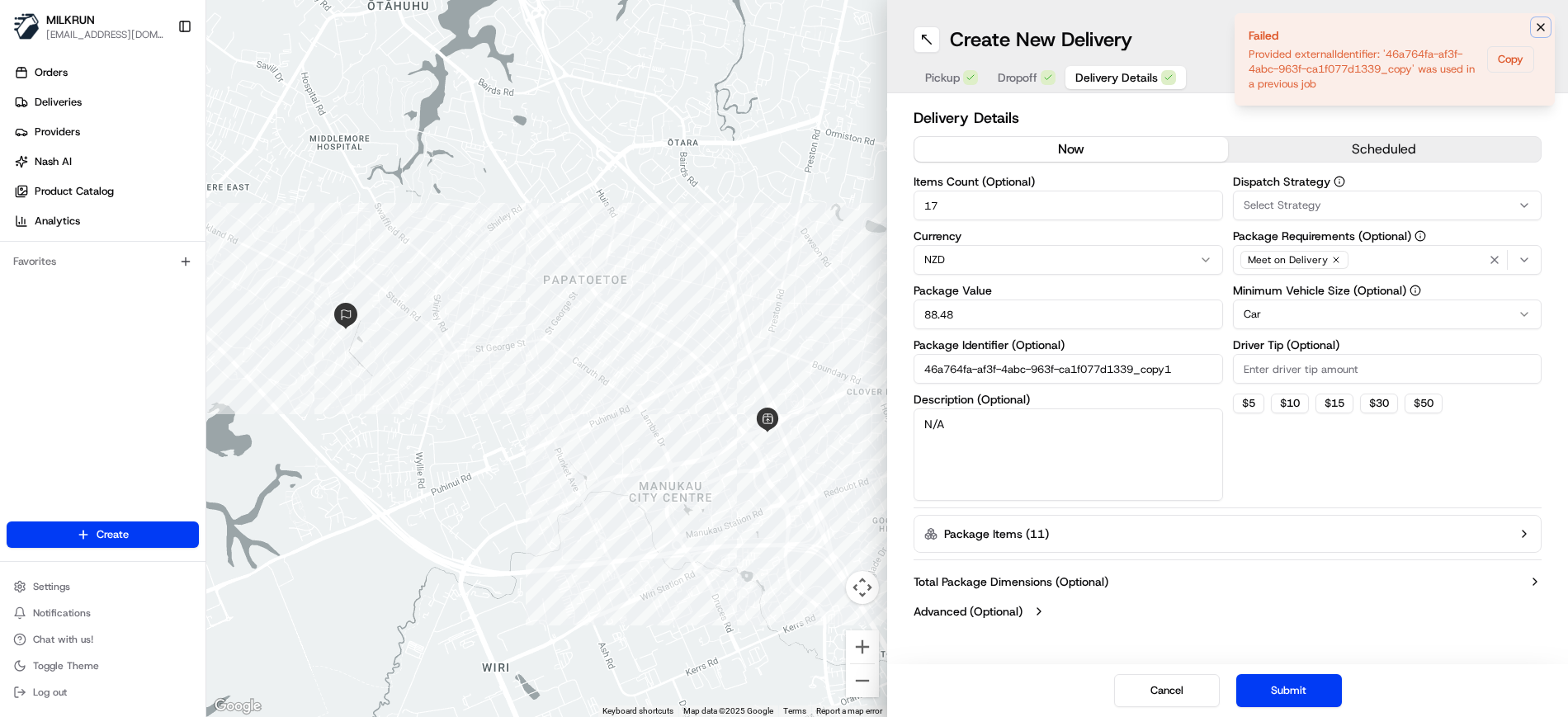
click at [1535, 28] on icon "Notifications (F8)" at bounding box center [1541, 27] width 13 height 13
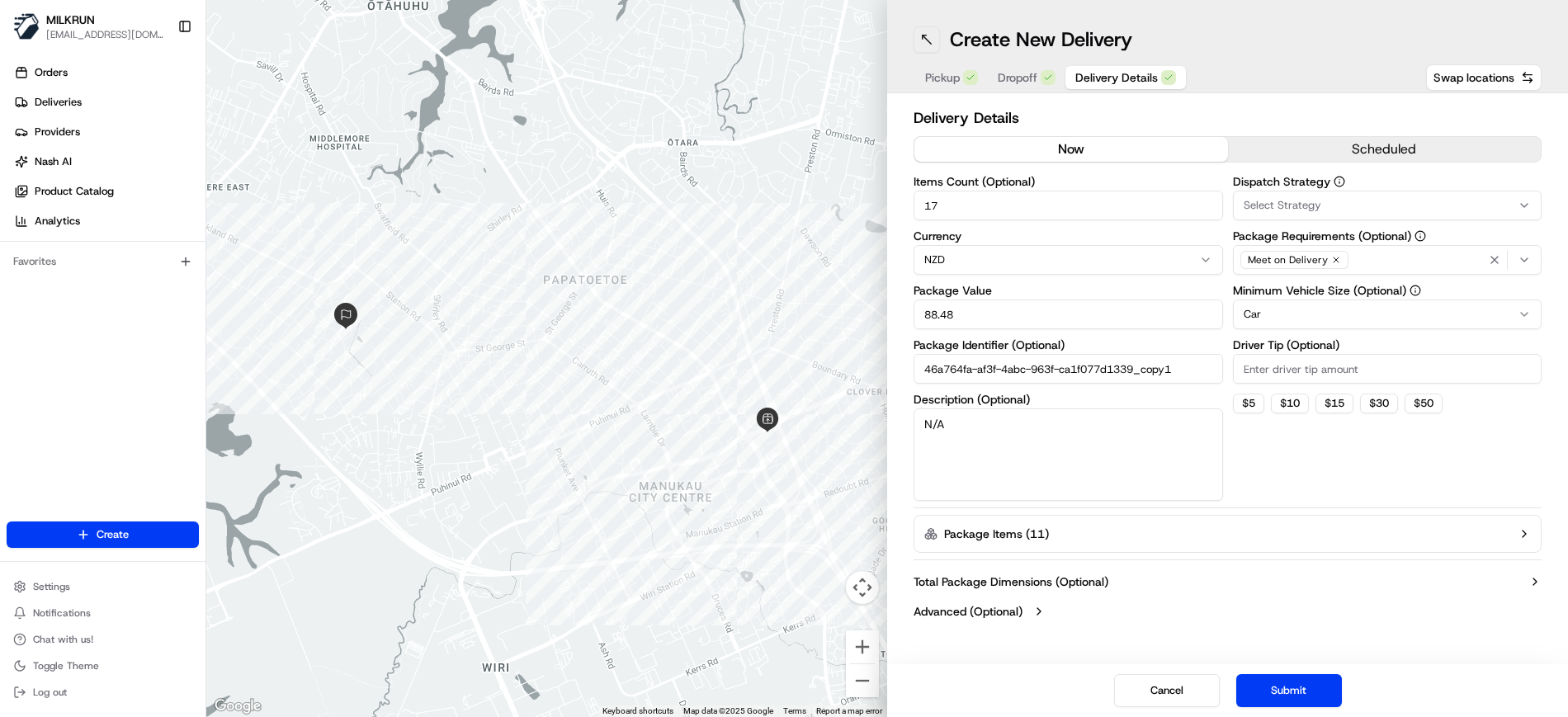
click at [923, 42] on button at bounding box center [927, 40] width 27 height 27
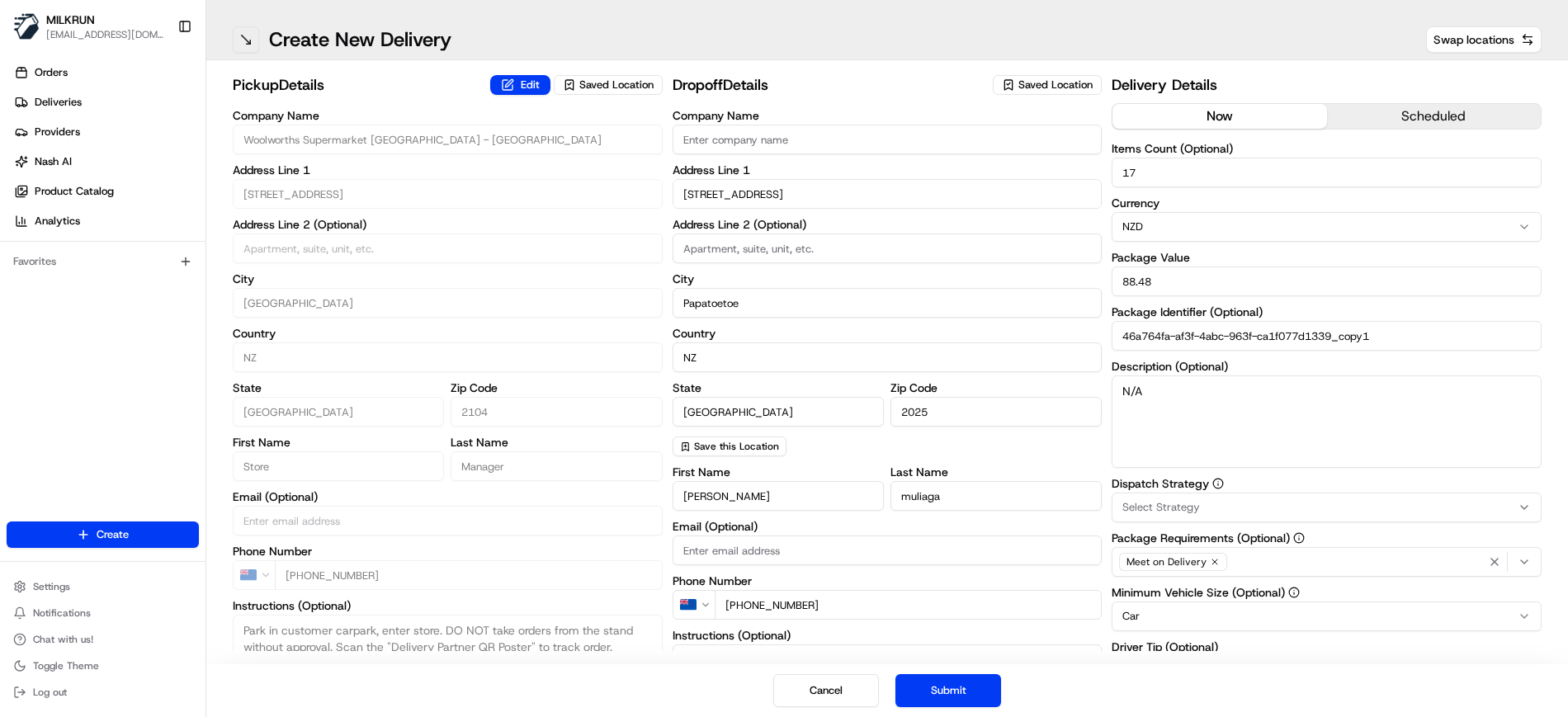
click at [254, 40] on button at bounding box center [246, 40] width 27 height 27
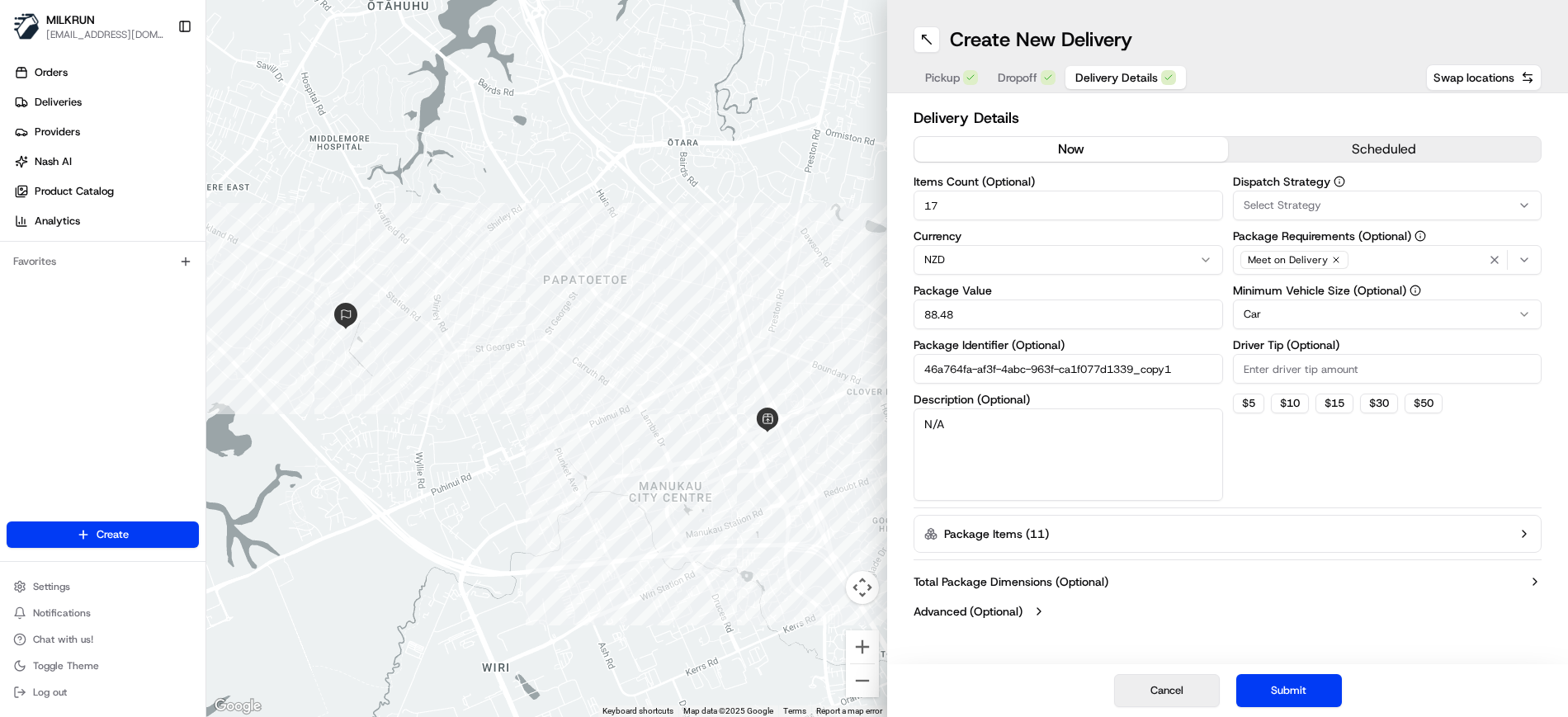
click at [1178, 691] on button "Cancel" at bounding box center [1166, 690] width 105 height 33
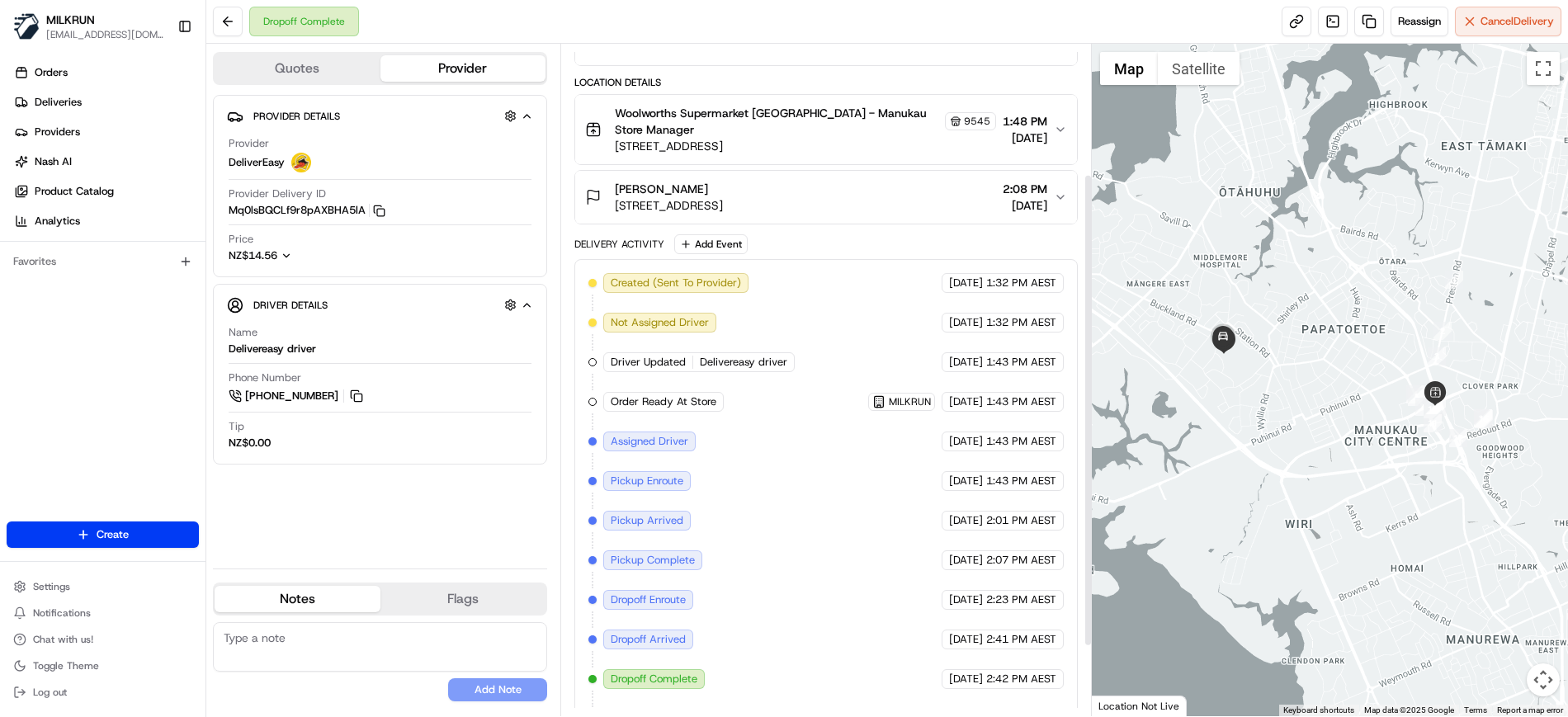
scroll to position [283, 0]
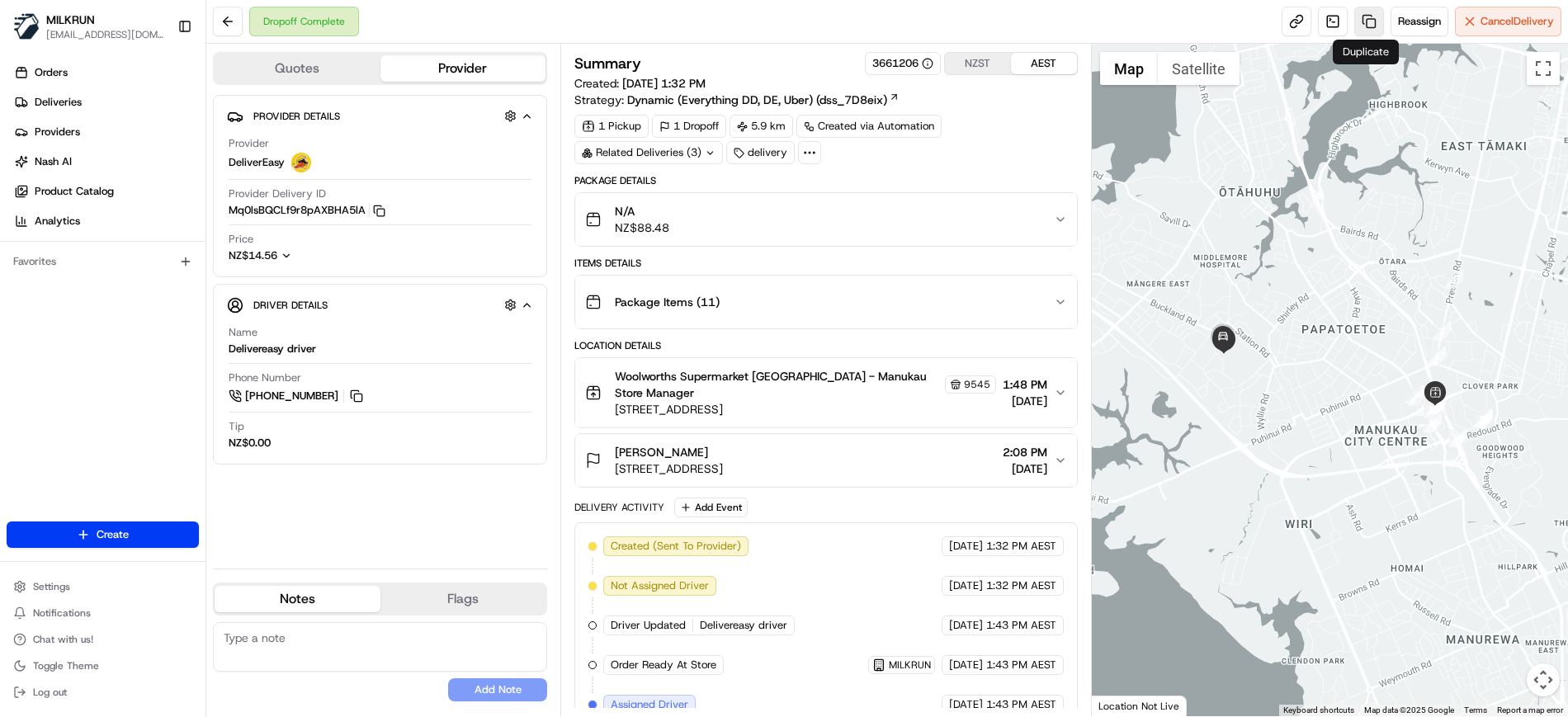
click at [1377, 27] on link at bounding box center [1369, 21] width 30 height 30
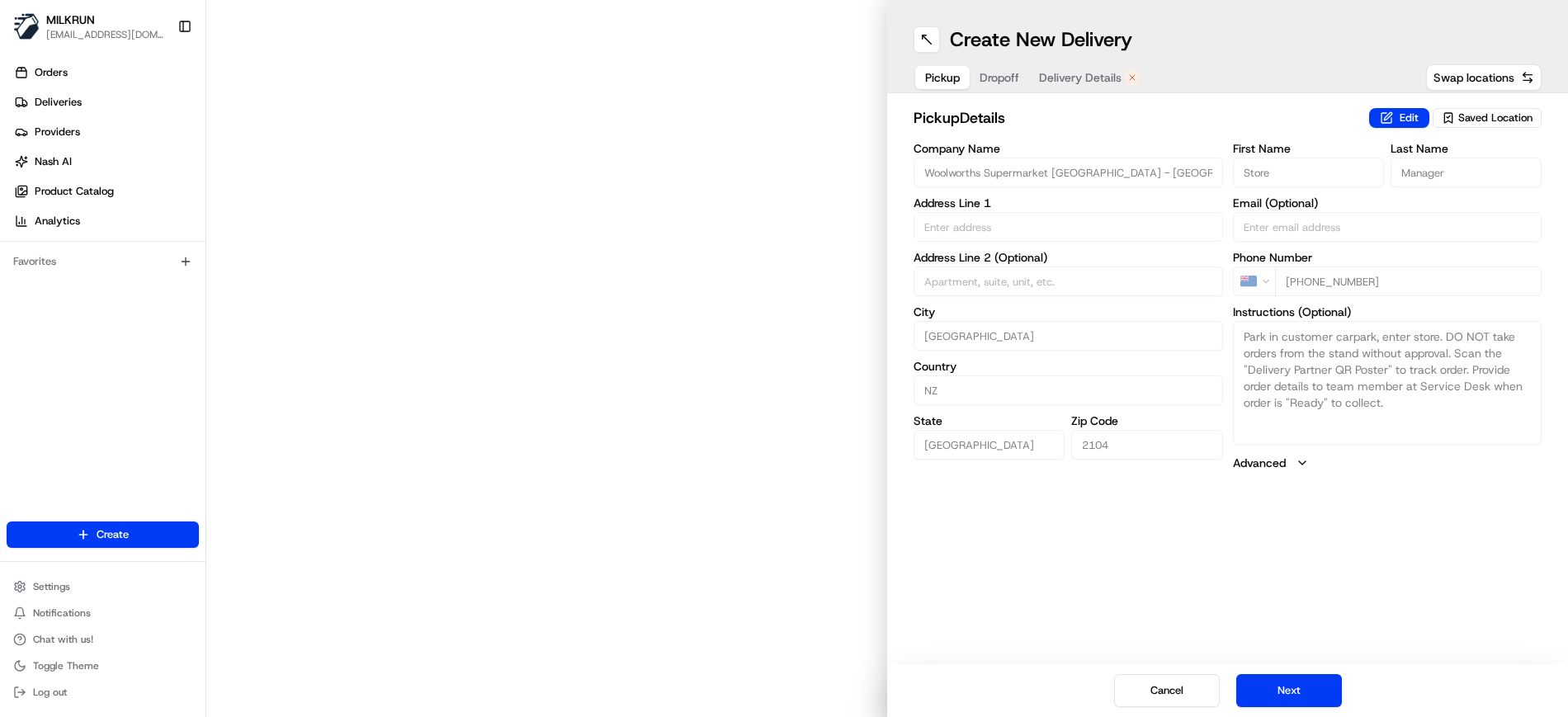
type input "[STREET_ADDRESS]"
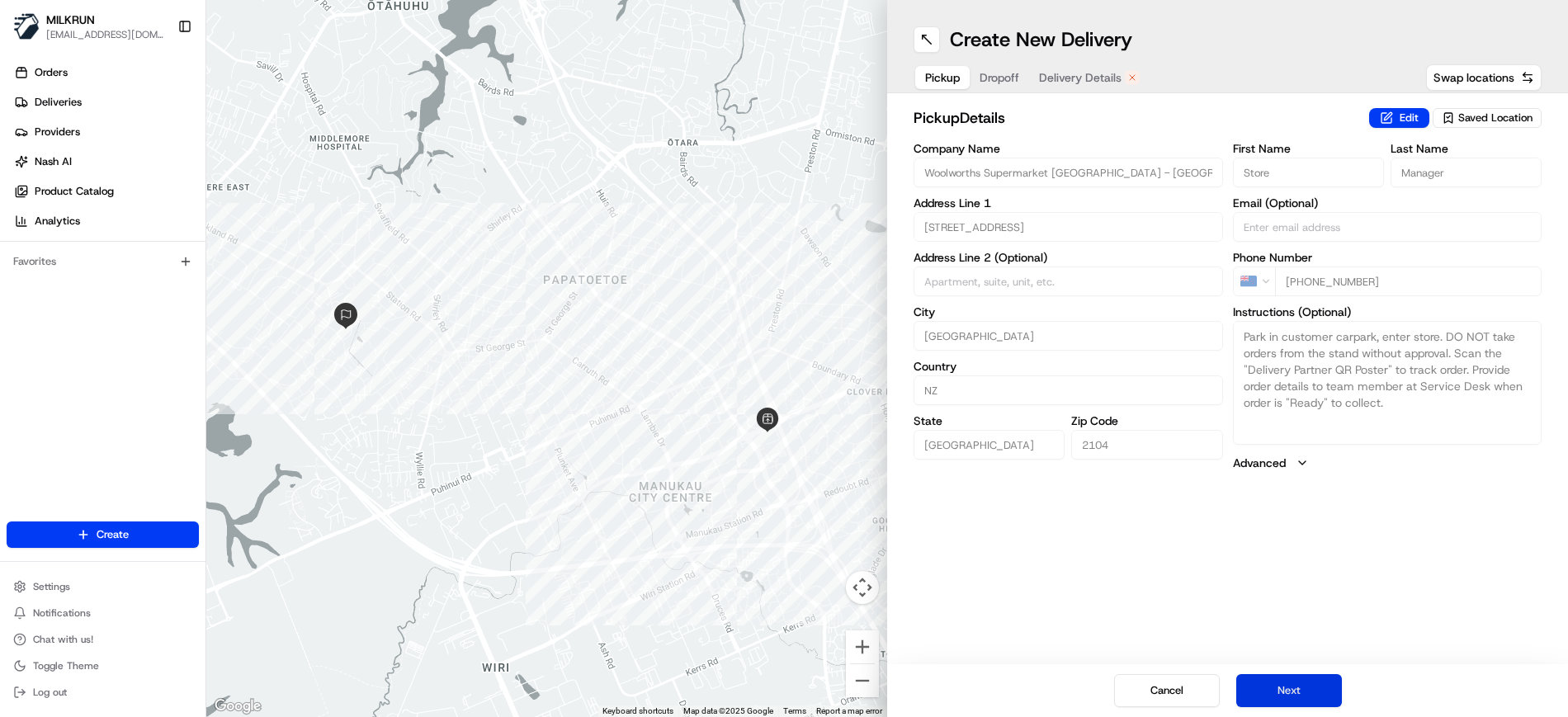
click at [1270, 682] on button "Next" at bounding box center [1288, 690] width 105 height 33
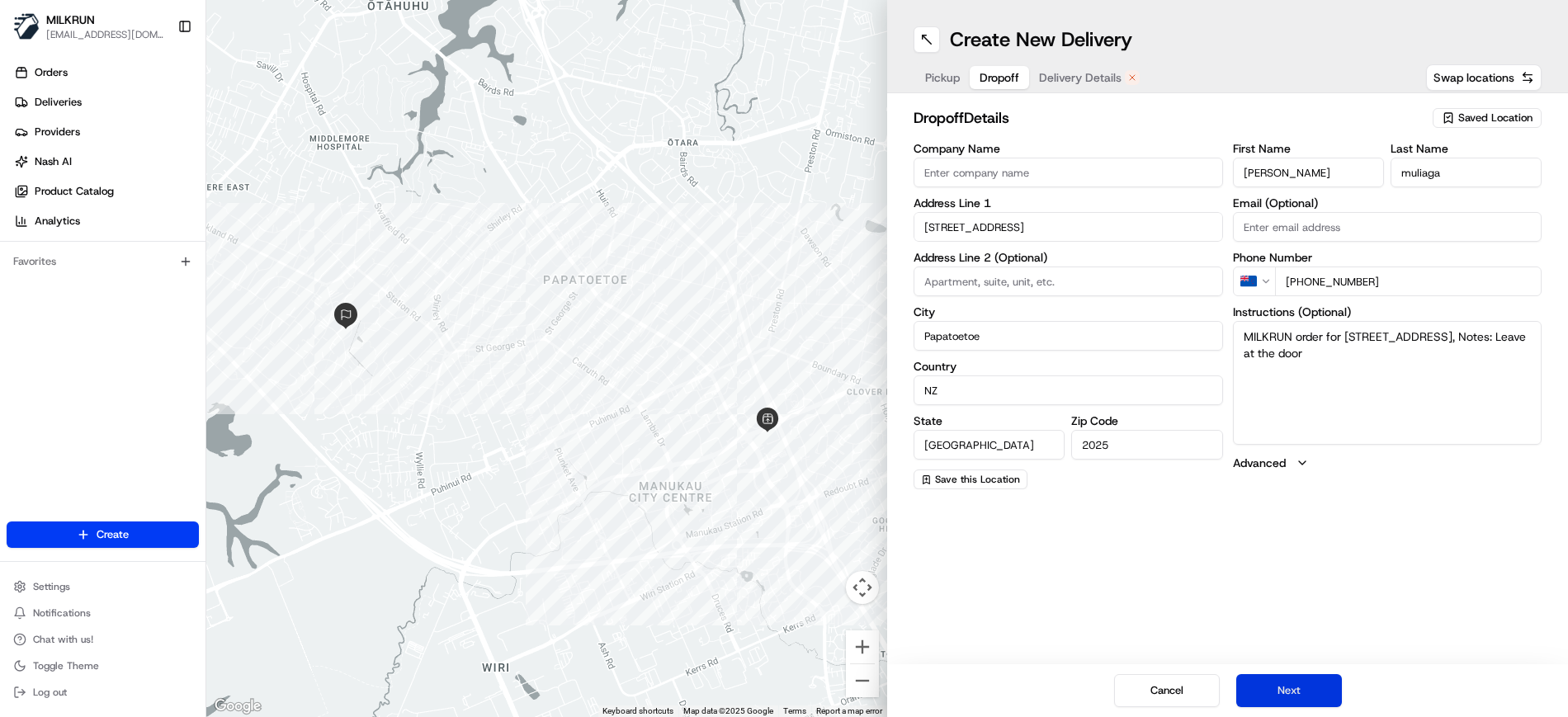
click at [1270, 682] on button "Next" at bounding box center [1288, 690] width 105 height 33
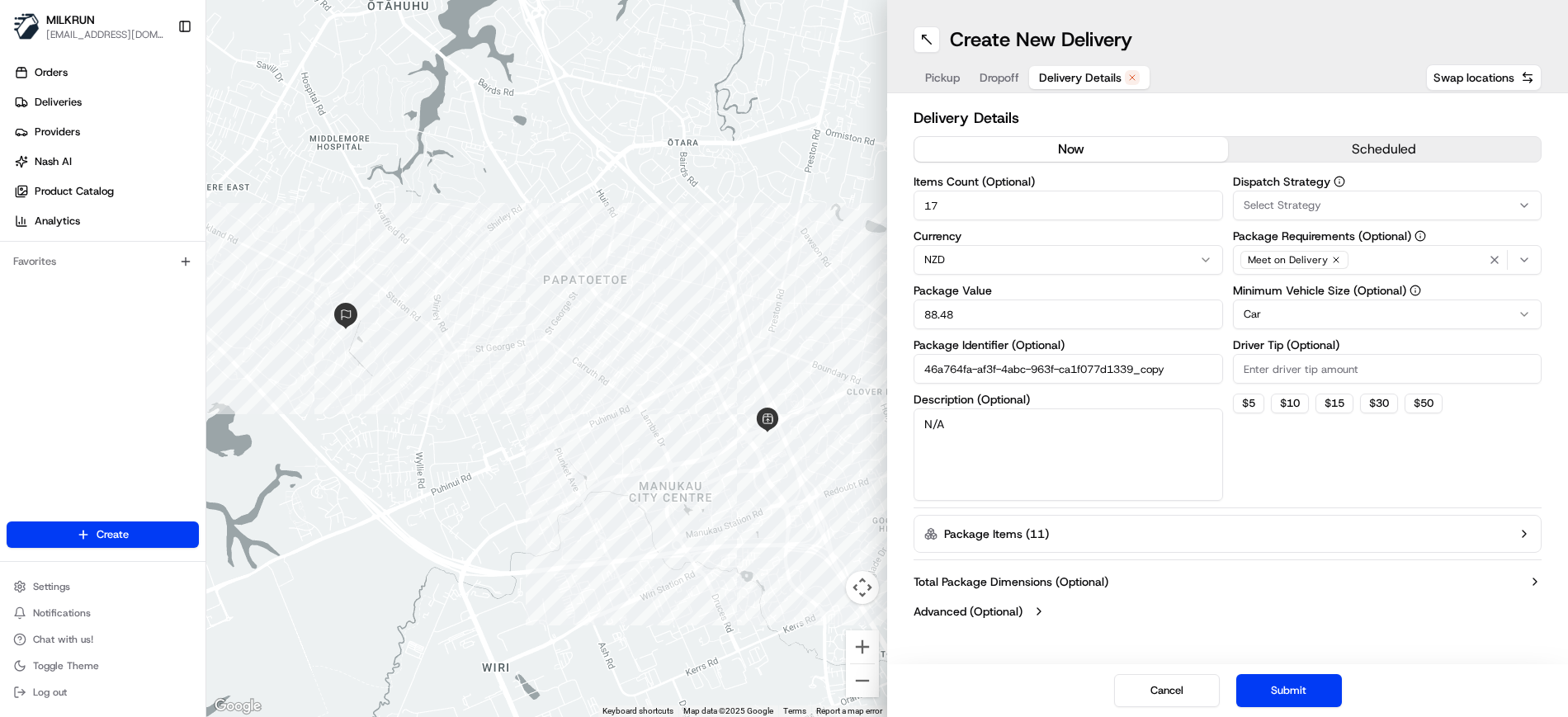
click at [1019, 153] on button "now" at bounding box center [1071, 150] width 313 height 25
click at [1268, 690] on button "Submit" at bounding box center [1288, 690] width 105 height 33
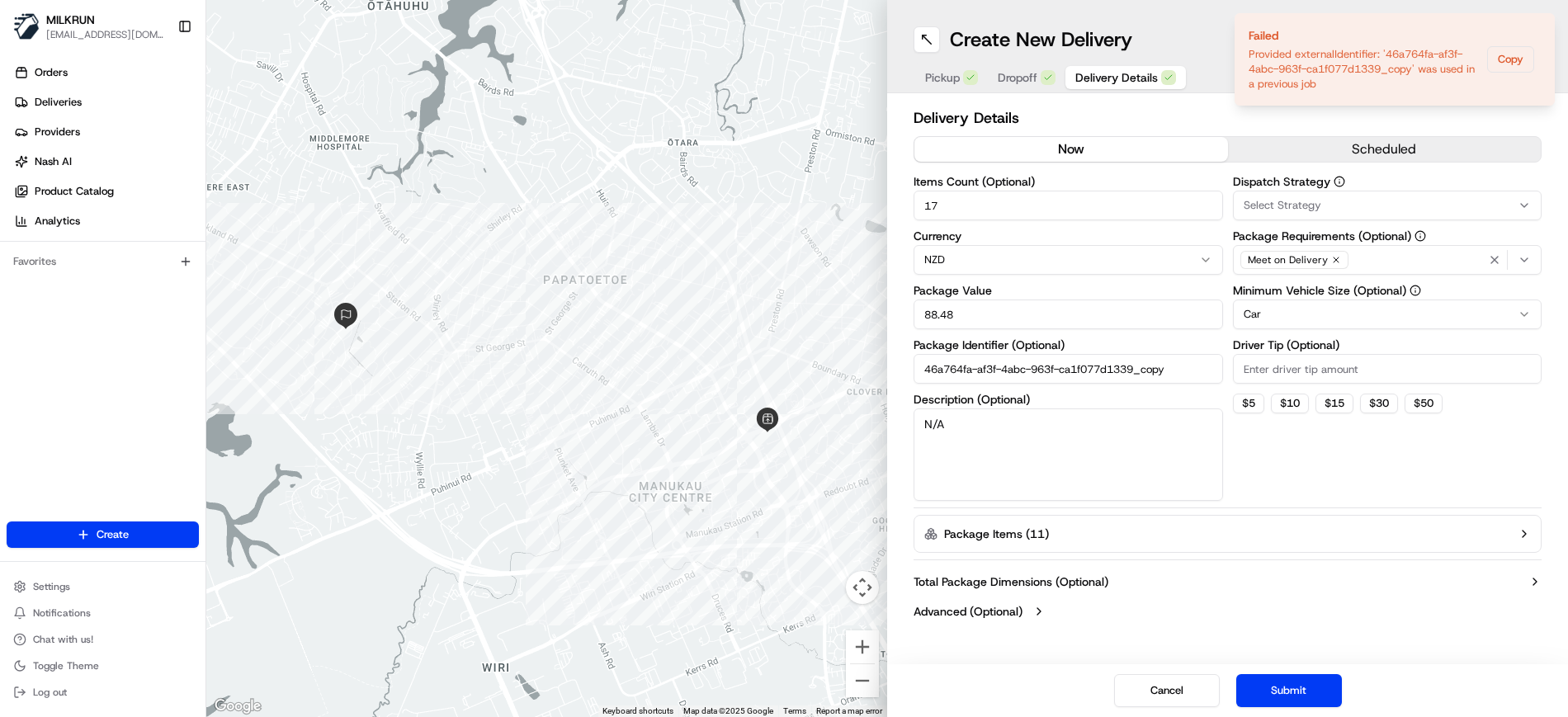
click at [1186, 366] on input "46a764fa-af3f-4abc-963f-ca1f077d1339_copy" at bounding box center [1068, 369] width 309 height 30
click at [1304, 690] on button "Submit" at bounding box center [1288, 690] width 105 height 33
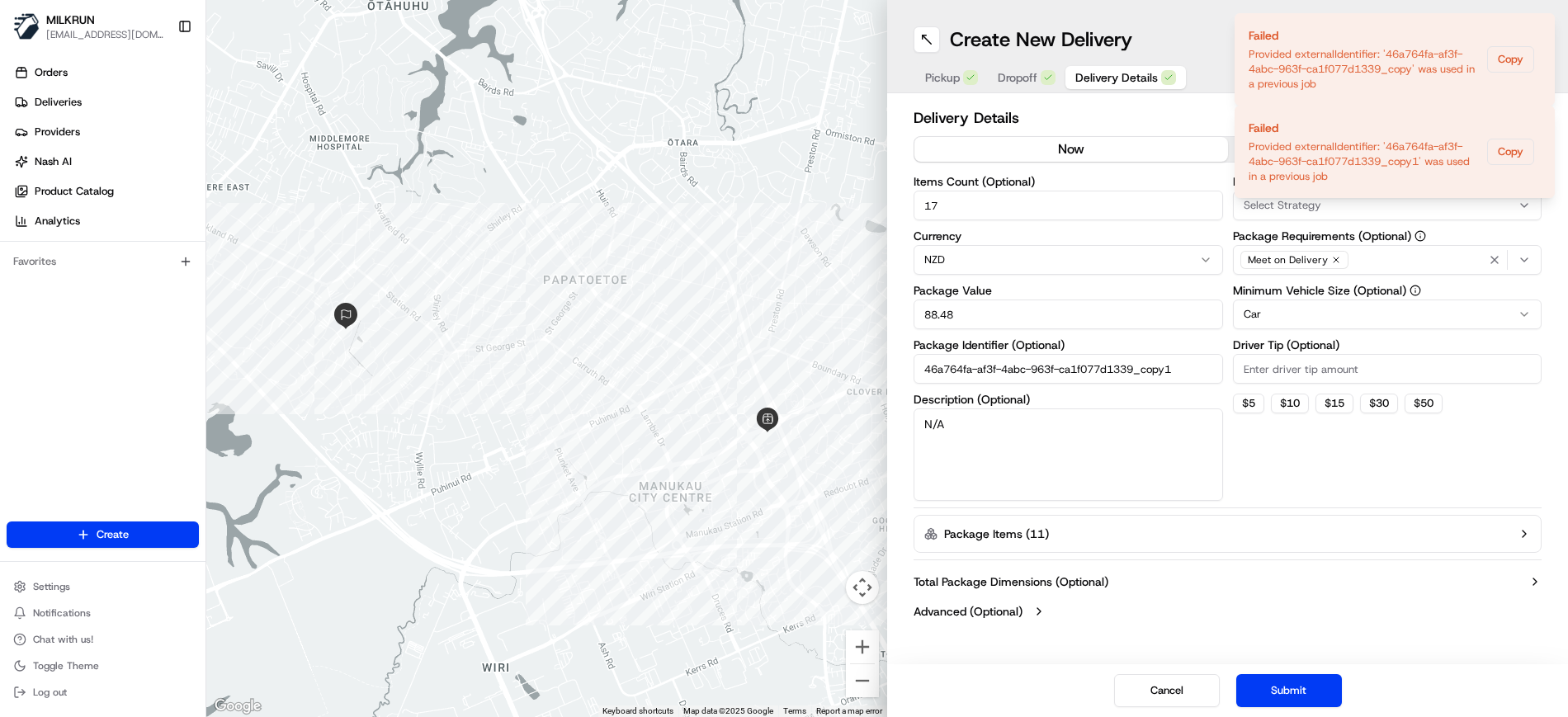
click at [1201, 378] on input "46a764fa-af3f-4abc-963f-ca1f077d1339_copy1" at bounding box center [1068, 369] width 309 height 30
type input "46a764fa-af3f-4abc-963f-ca1f077d1339_copy2"
click at [1304, 697] on button "Submit" at bounding box center [1288, 690] width 105 height 33
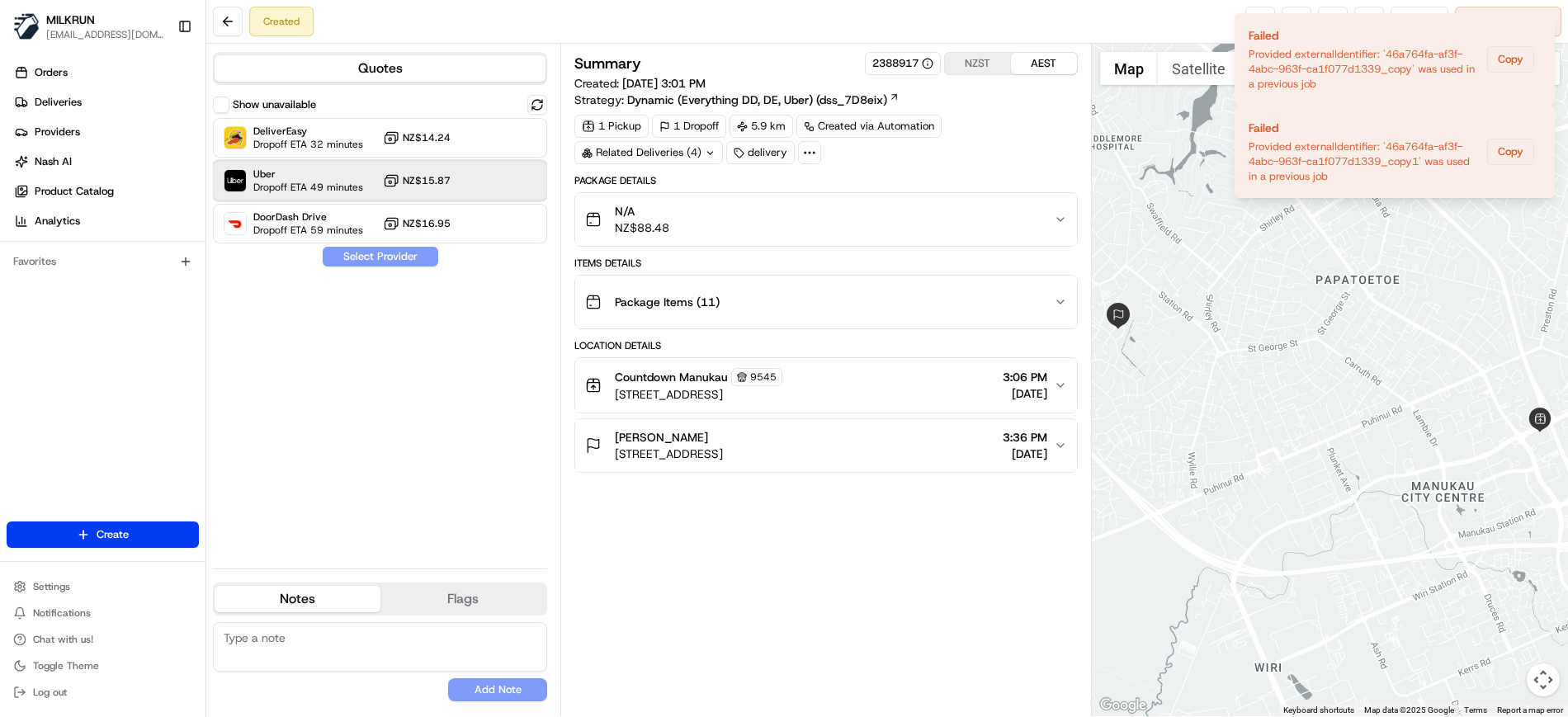
click at [465, 186] on div "Uber Dropoff ETA 49 minutes NZ$15.87" at bounding box center [379, 181] width 334 height 40
click at [375, 255] on button "Assign Provider" at bounding box center [380, 257] width 117 height 19
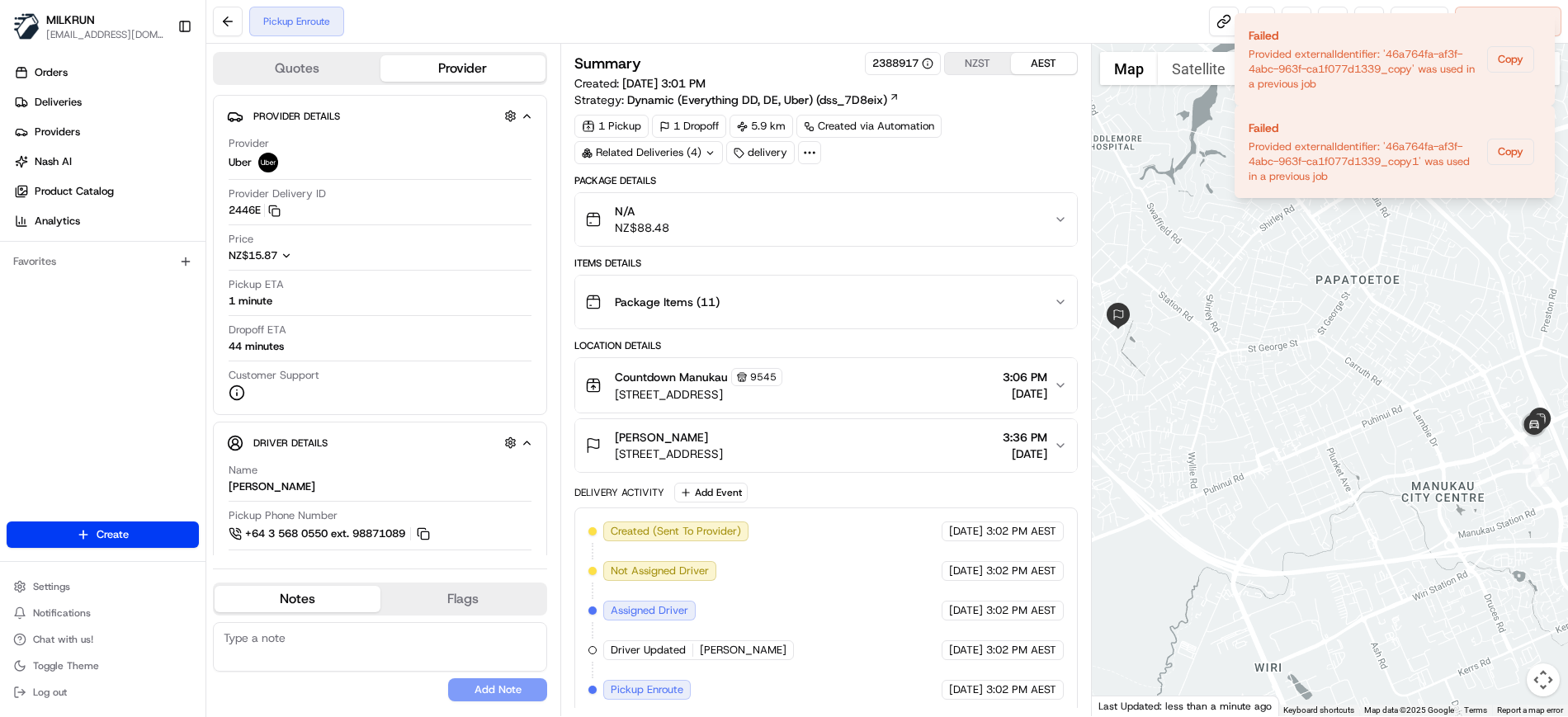
scroll to position [6, 0]
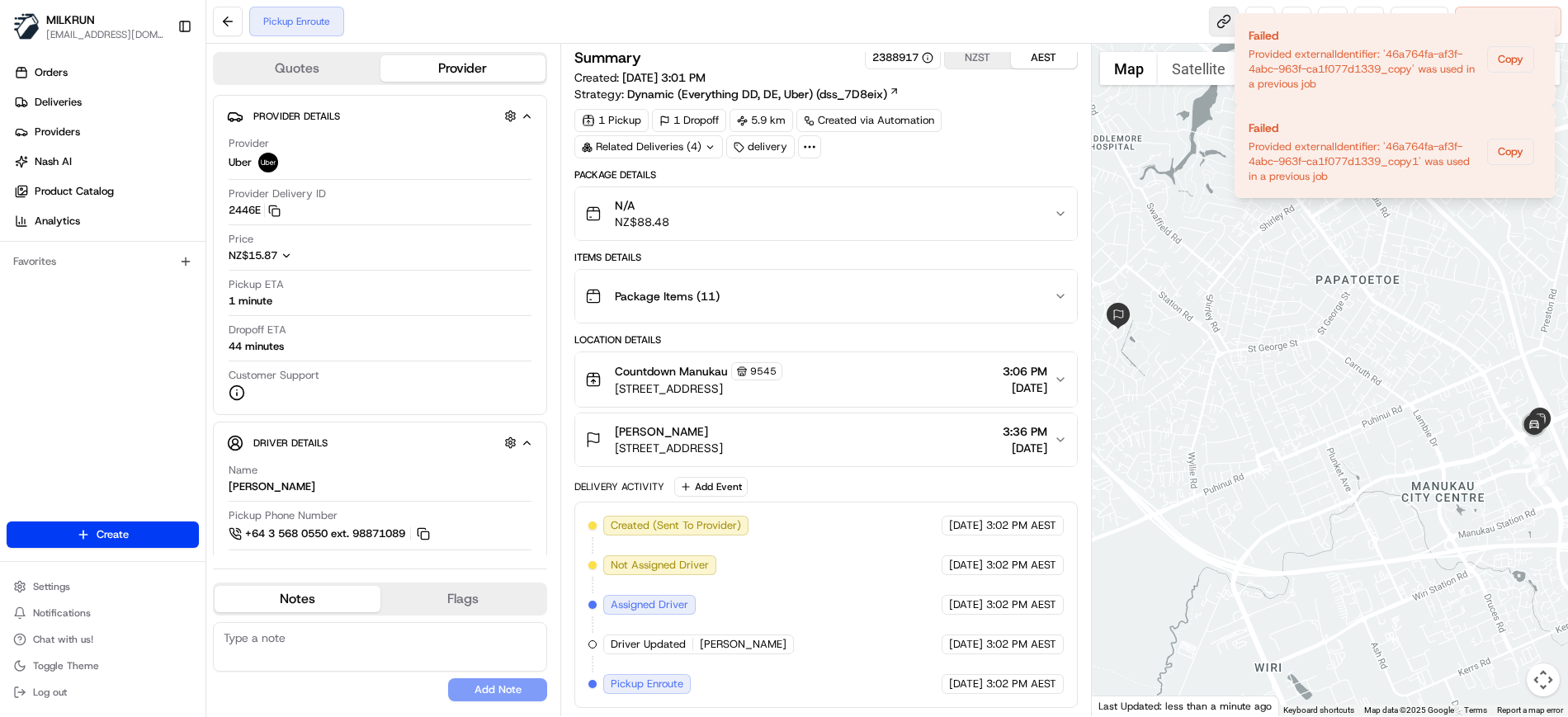
click at [1218, 18] on link at bounding box center [1224, 21] width 30 height 30
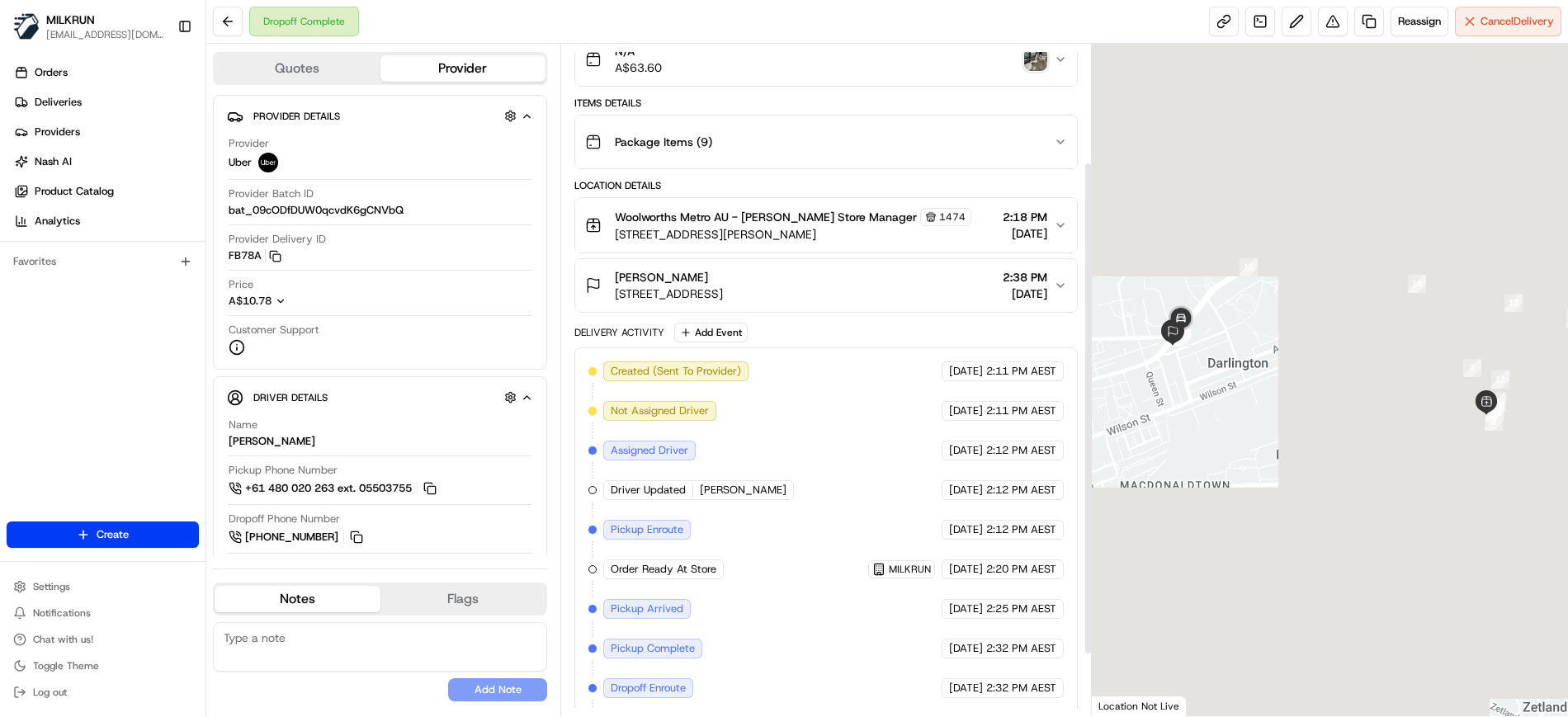
scroll to position [243, 0]
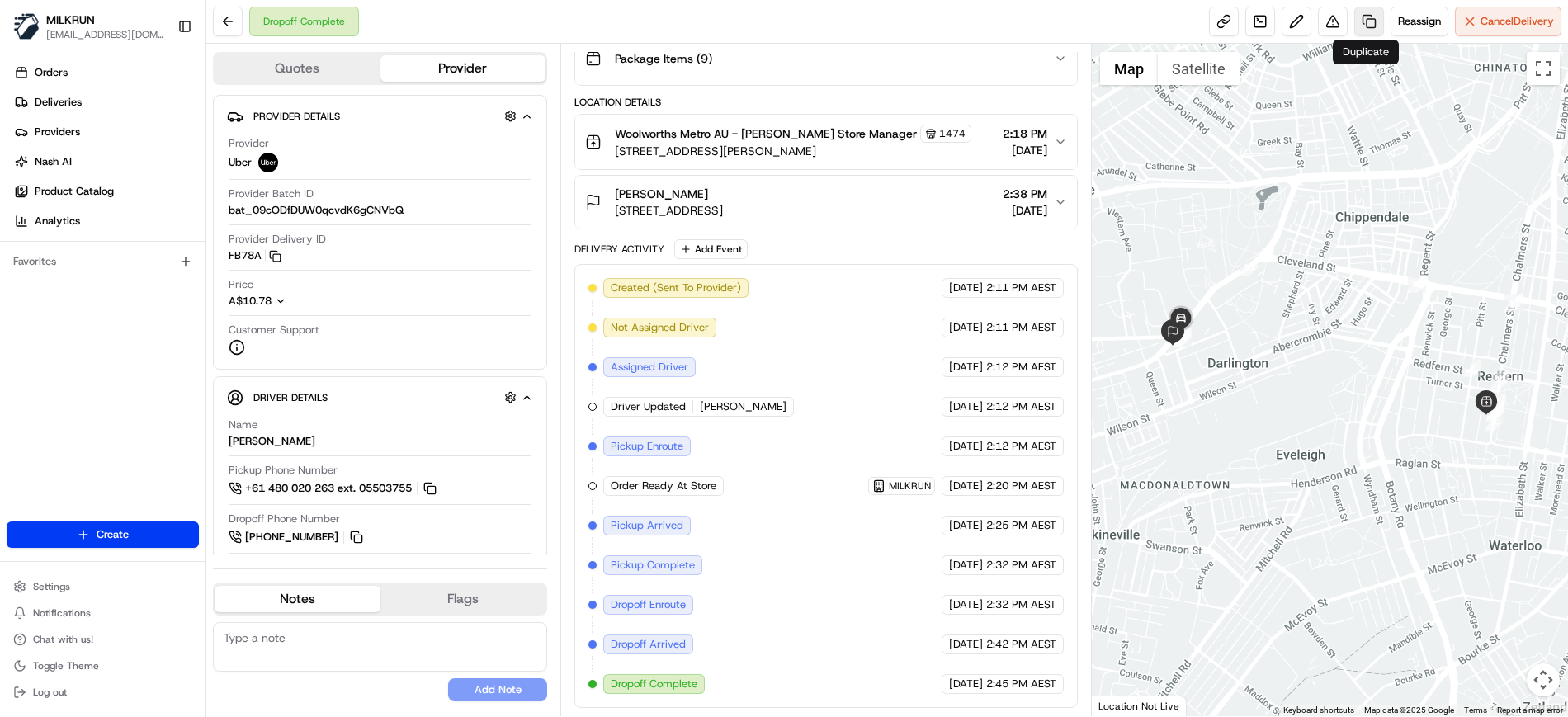
click at [1364, 26] on link at bounding box center [1369, 21] width 30 height 30
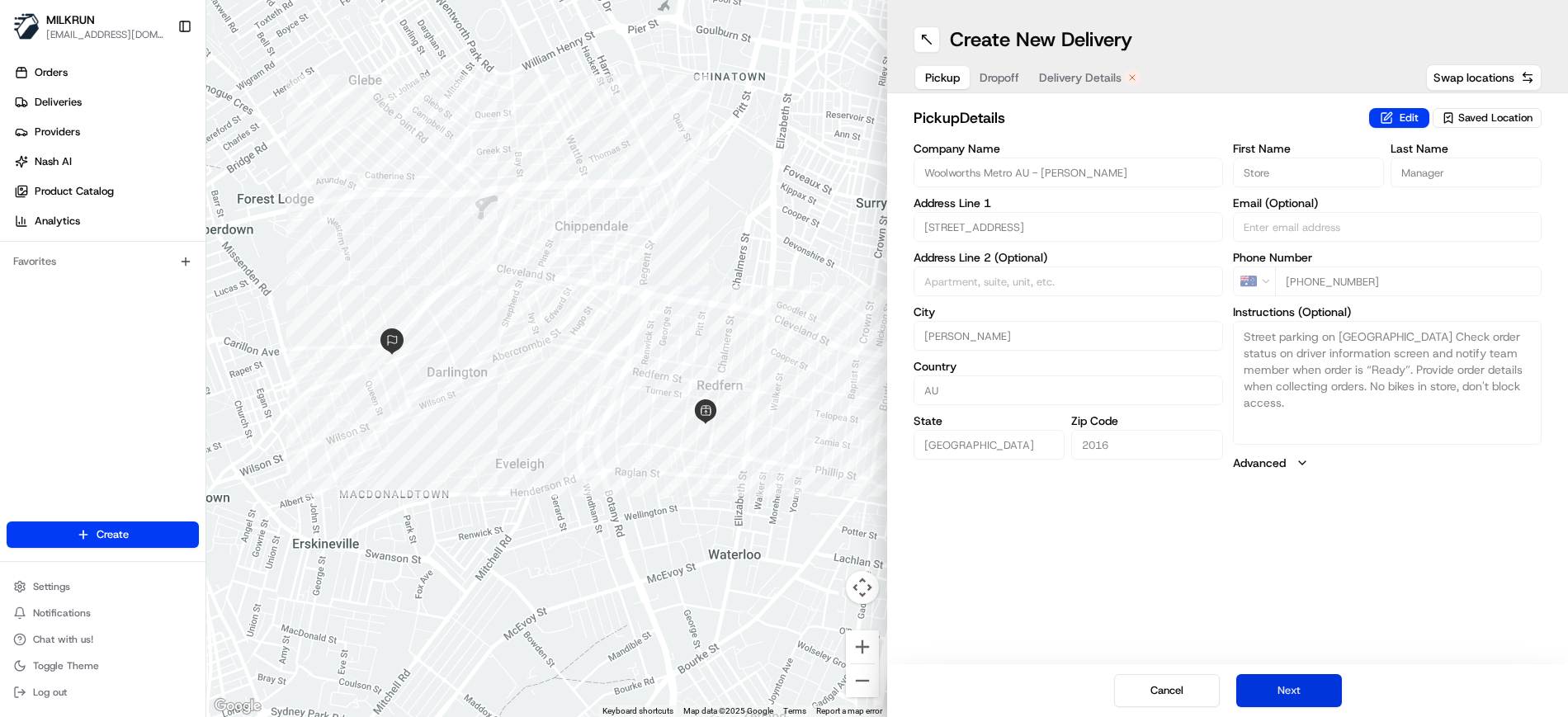
click at [1278, 698] on button "Next" at bounding box center [1288, 690] width 105 height 33
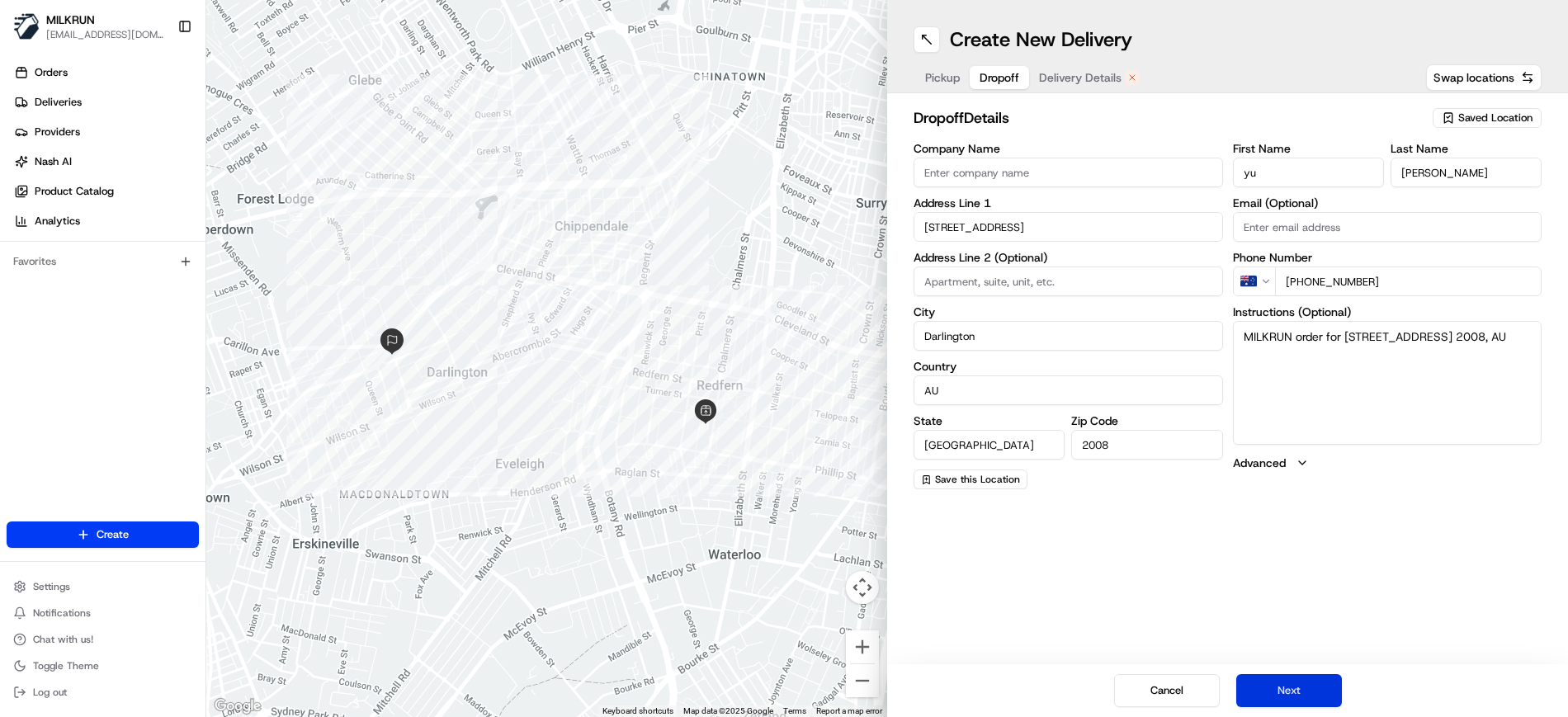
click at [1278, 698] on button "Next" at bounding box center [1288, 690] width 105 height 33
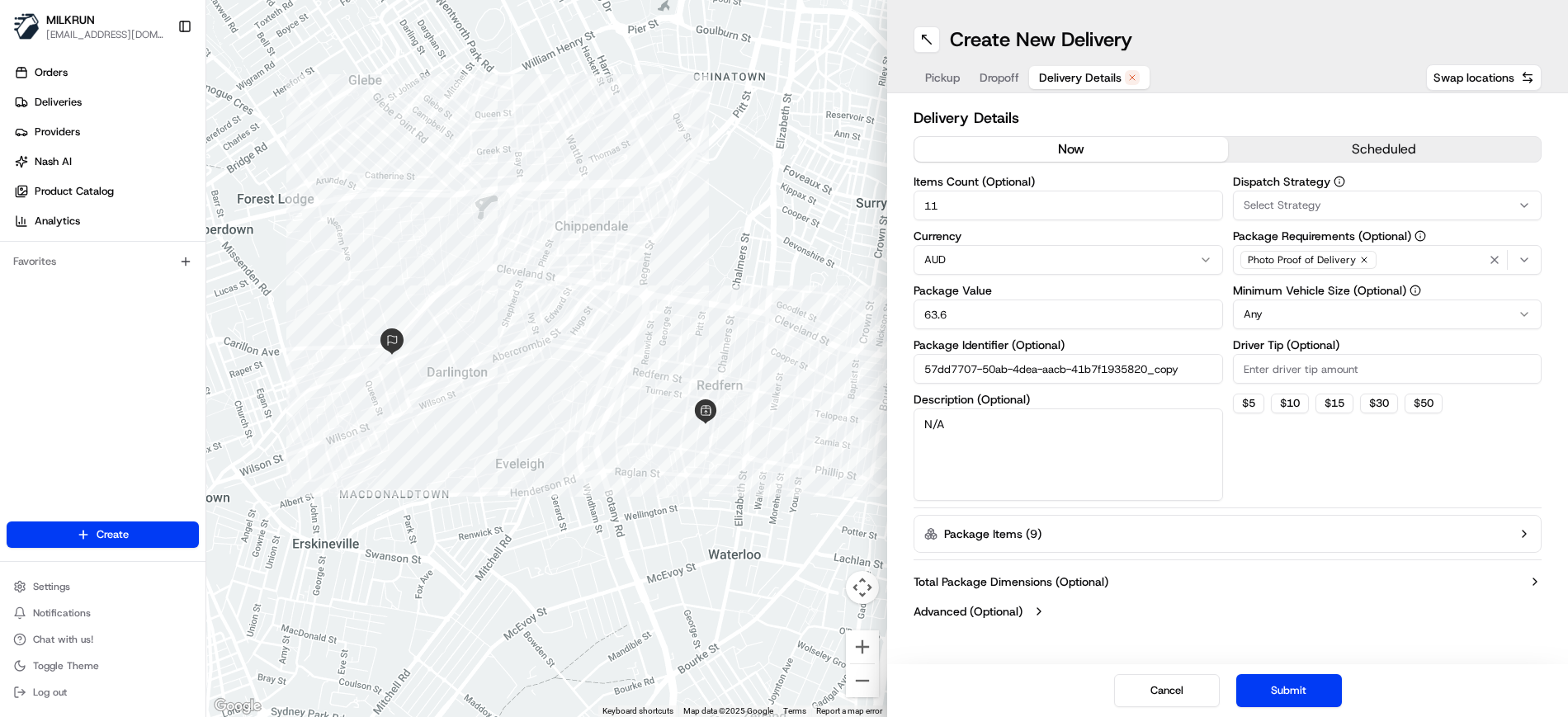
click at [1075, 150] on button "now" at bounding box center [1071, 150] width 313 height 25
click at [1286, 685] on button "Submit" at bounding box center [1288, 690] width 105 height 33
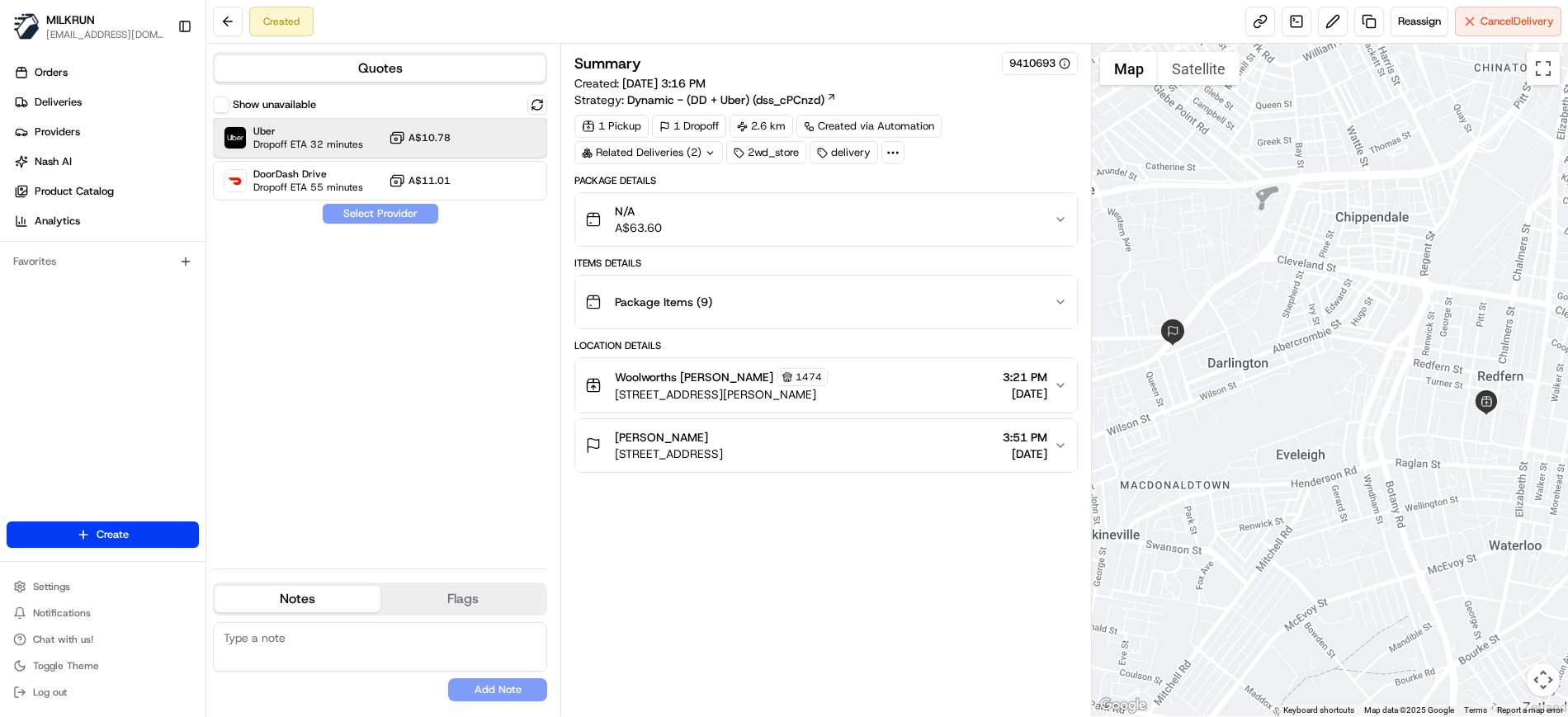
click at [359, 141] on span "Dropoff ETA 32 minutes" at bounding box center [308, 144] width 110 height 13
click at [391, 213] on button "Assign Provider" at bounding box center [380, 213] width 117 height 19
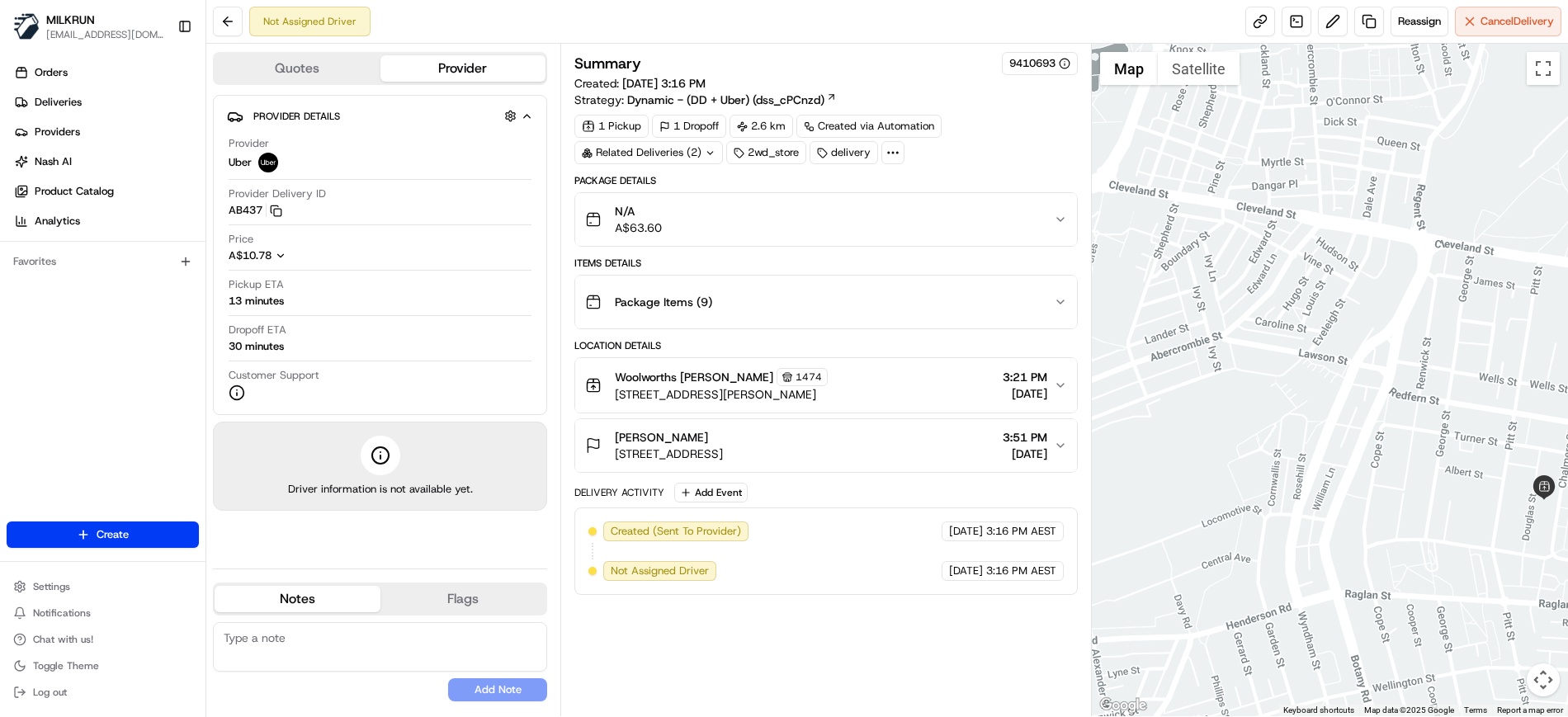
drag, startPoint x: 1219, startPoint y: 400, endPoint x: 1517, endPoint y: 490, distance: 311.3
click at [1517, 490] on div at bounding box center [1330, 380] width 477 height 673
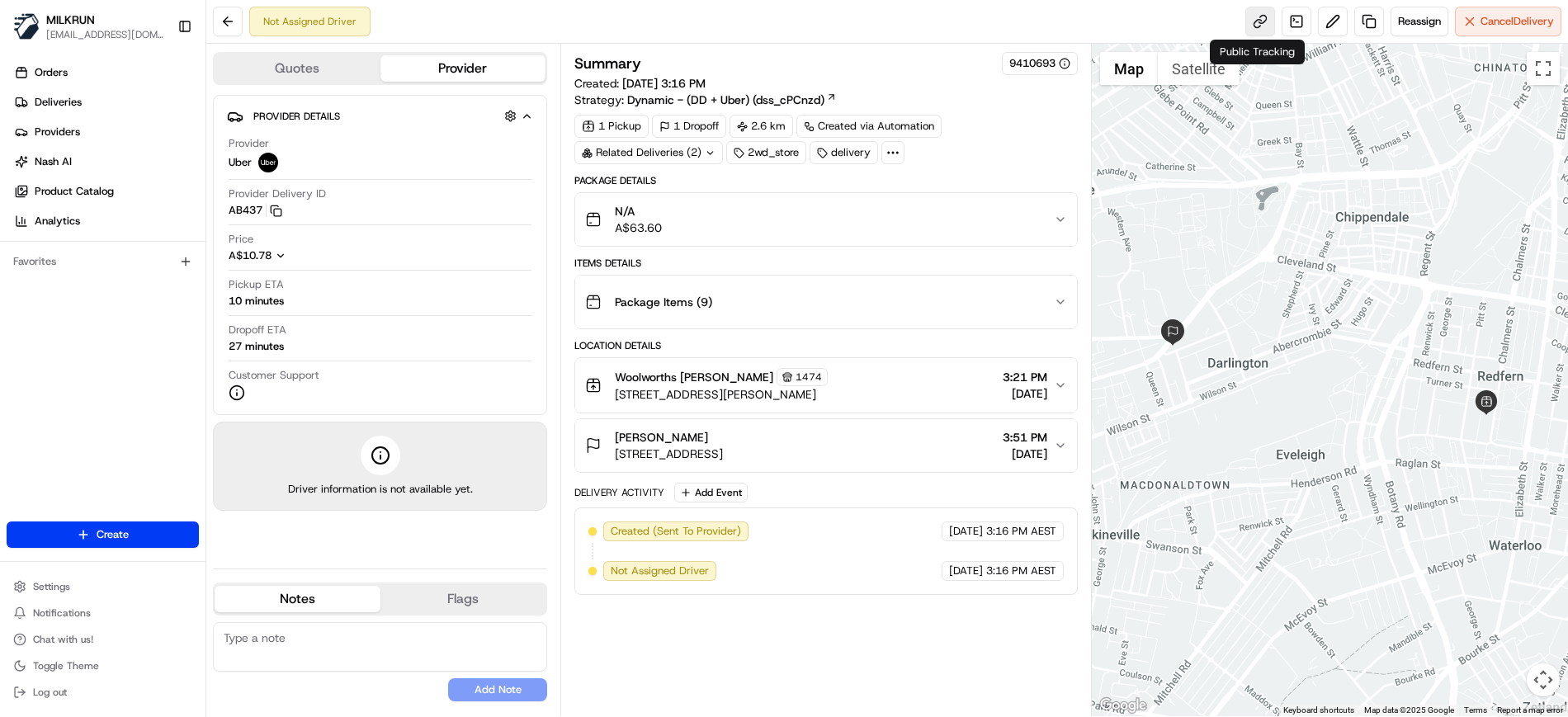
click at [1258, 25] on link at bounding box center [1260, 21] width 30 height 30
